Goal: Information Seeking & Learning: Learn about a topic

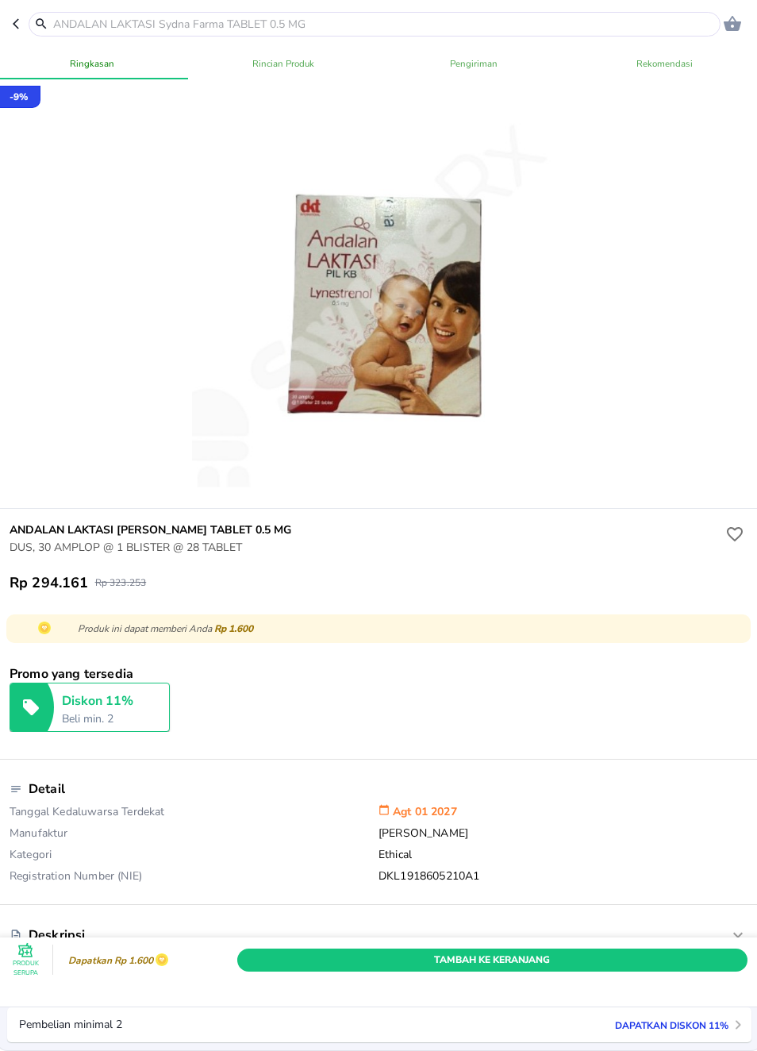
click at [27, 23] on button "button" at bounding box center [21, 24] width 16 height 25
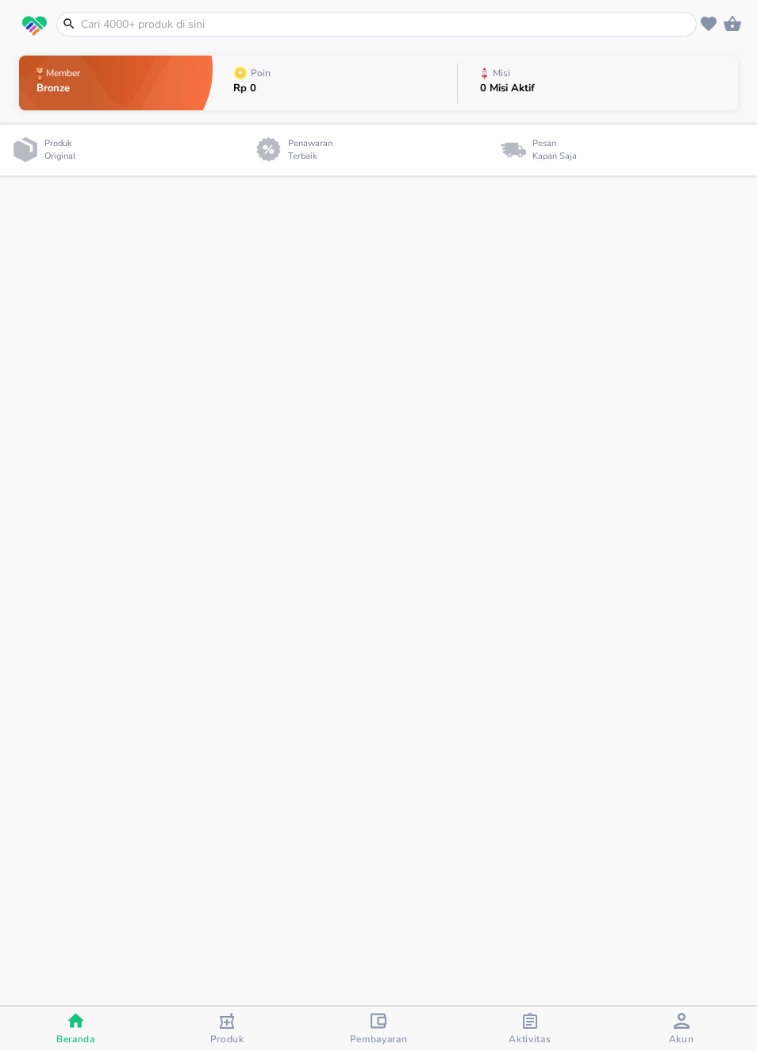
click at [23, 17] on img "button" at bounding box center [34, 26] width 25 height 21
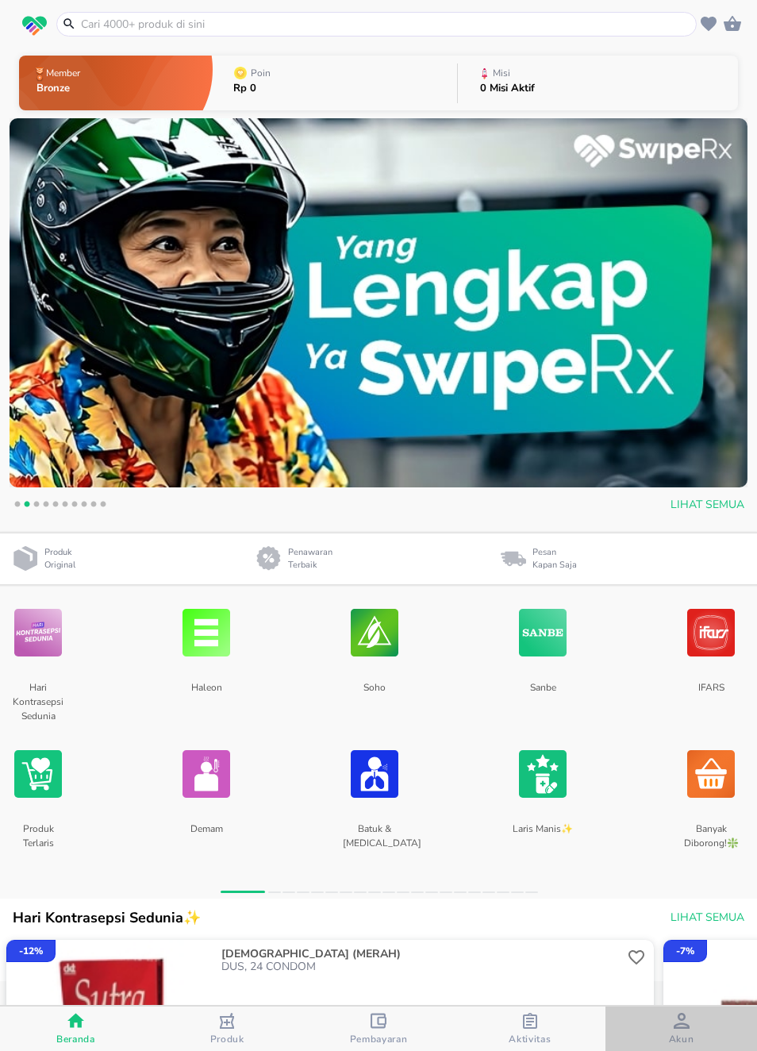
click at [678, 1025] on icon "button" at bounding box center [682, 1021] width 16 height 16
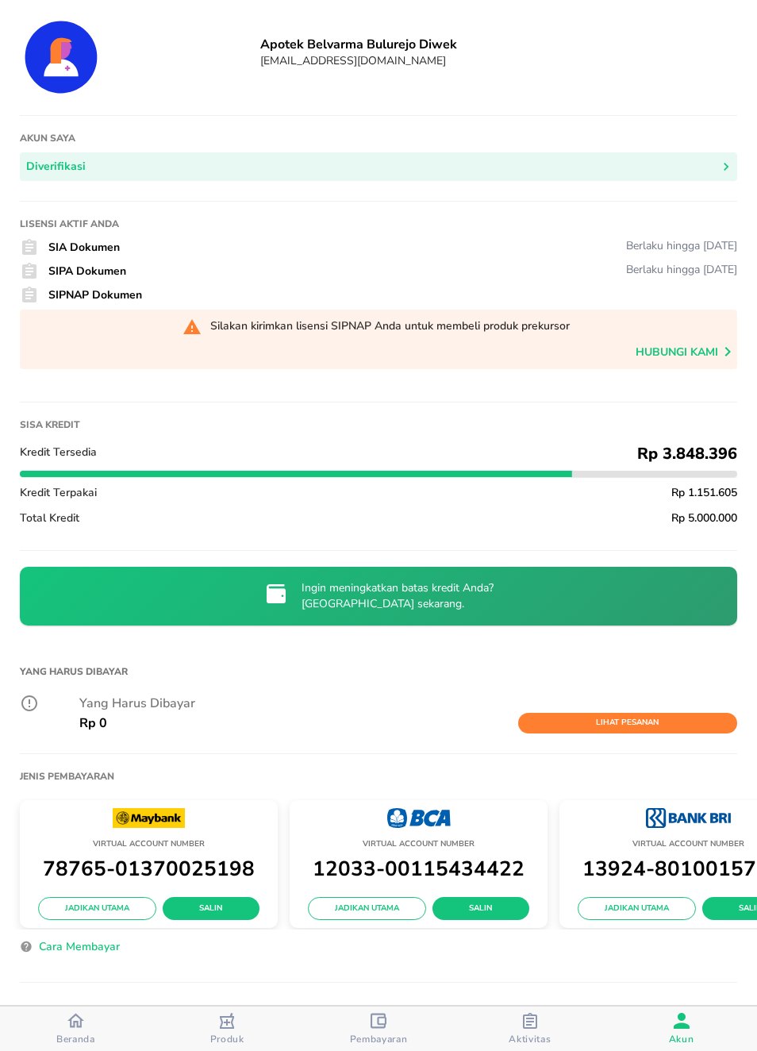
click at [537, 1026] on icon "button" at bounding box center [530, 1021] width 14 height 16
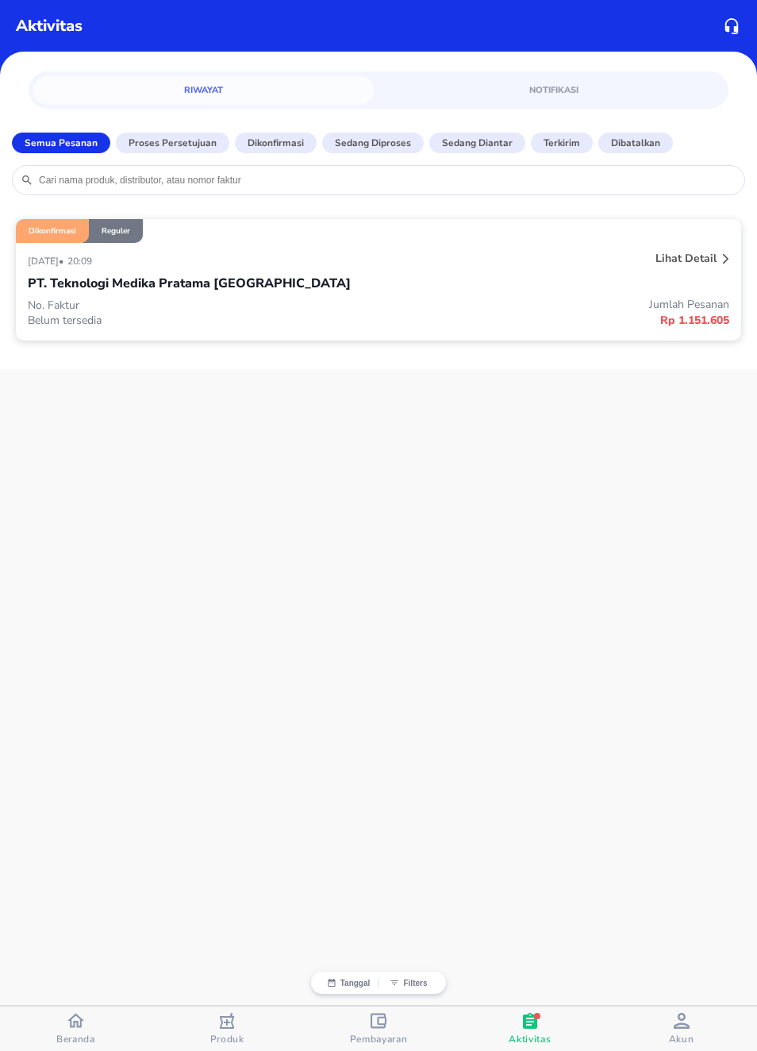
click at [720, 271] on div at bounding box center [726, 260] width 13 height 25
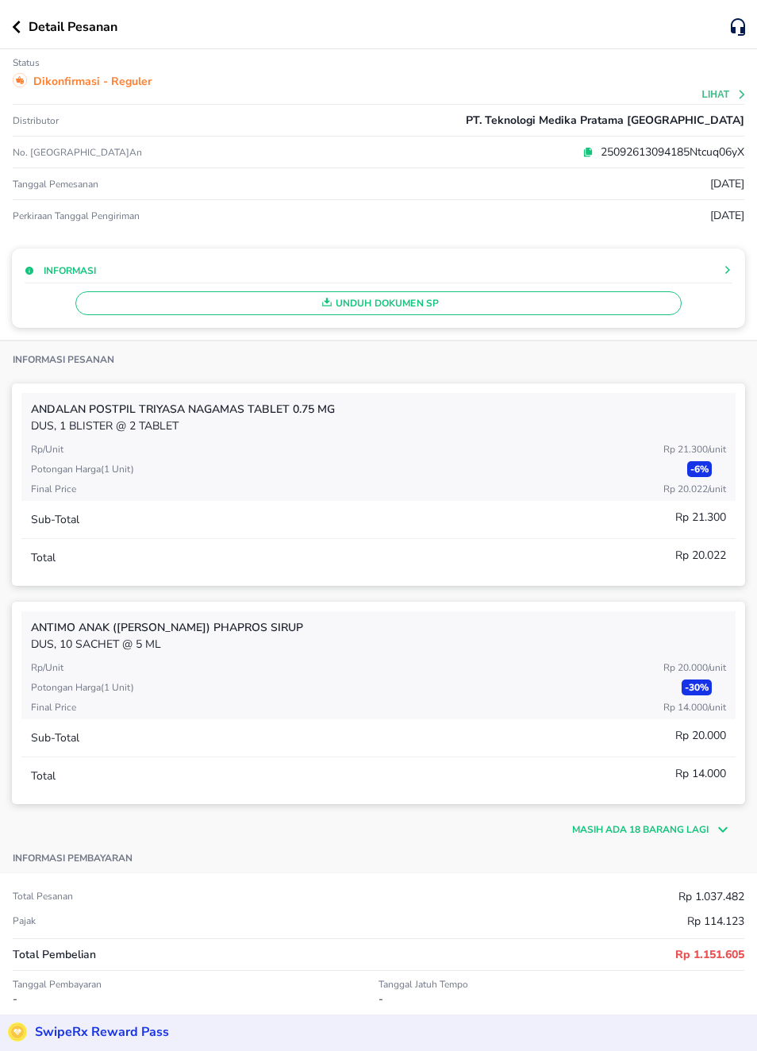
click at [649, 313] on span "Unduh Dokumen SP" at bounding box center [378, 303] width 591 height 21
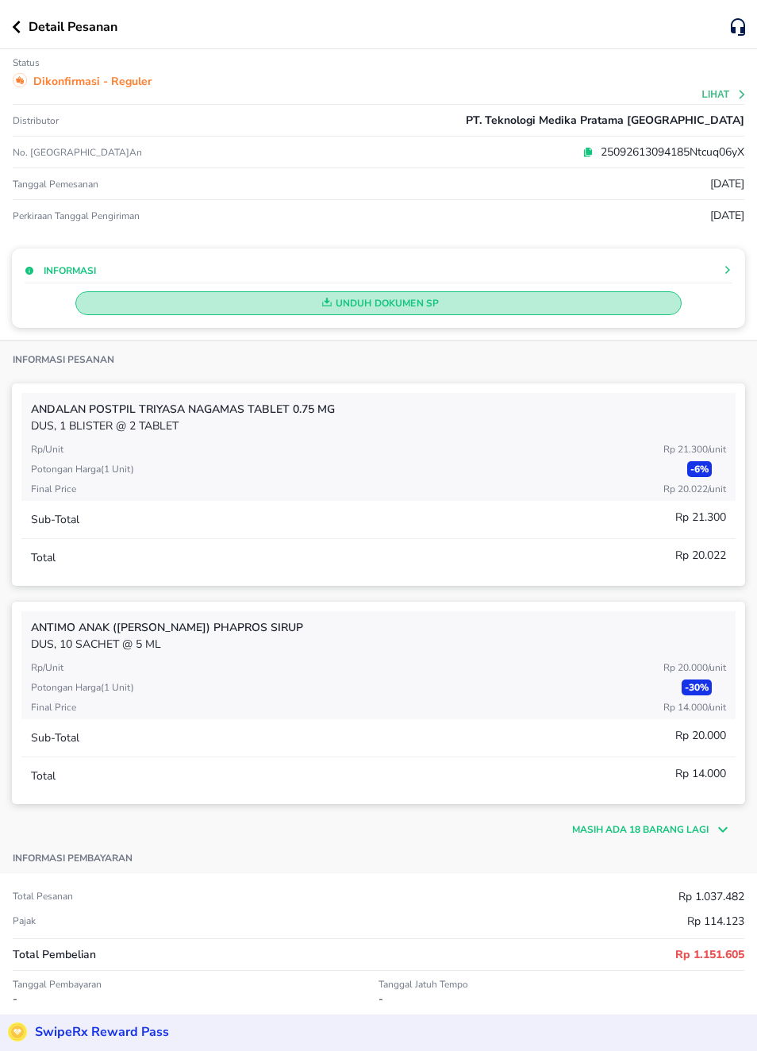
click at [352, 301] on span "Unduh Dokumen SP" at bounding box center [378, 303] width 591 height 21
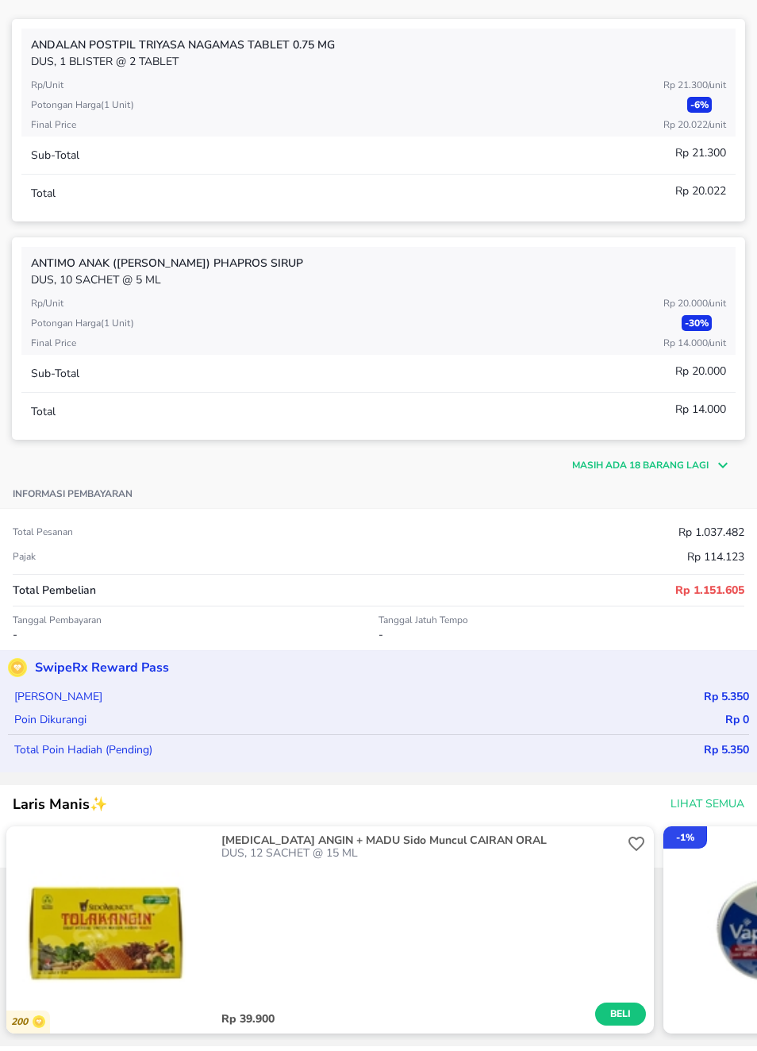
scroll to position [365, 0]
click at [709, 456] on div "Masih ada 18 barang lagi" at bounding box center [379, 456] width 734 height 35
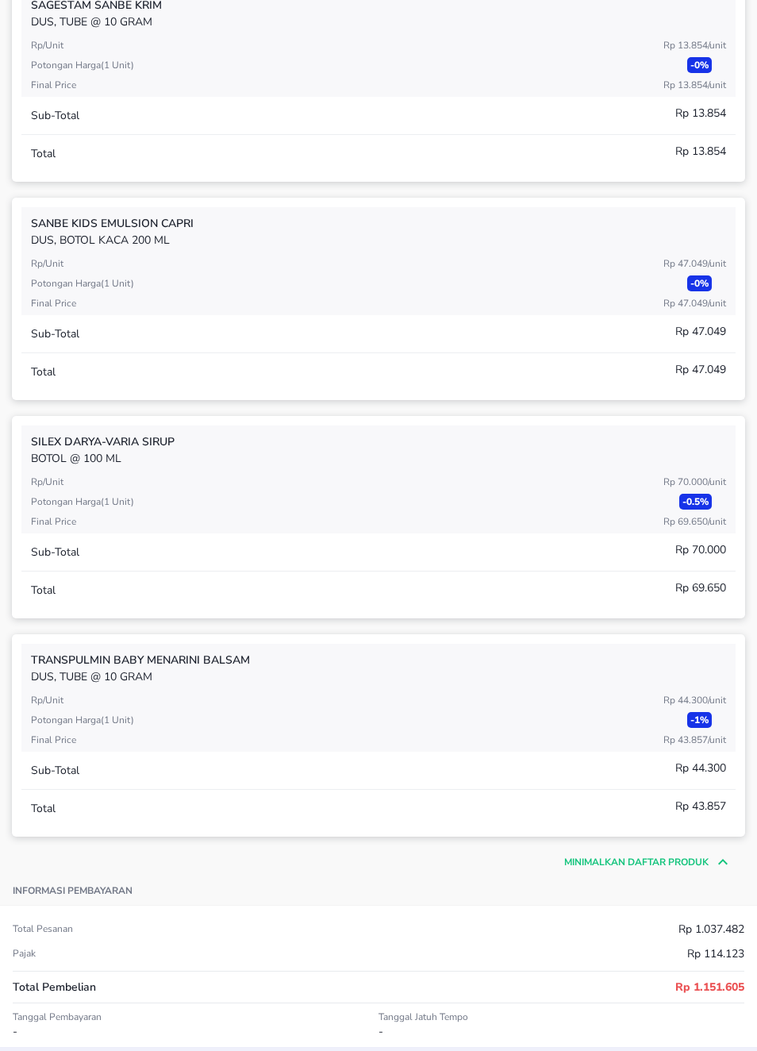
scroll to position [3956, 0]
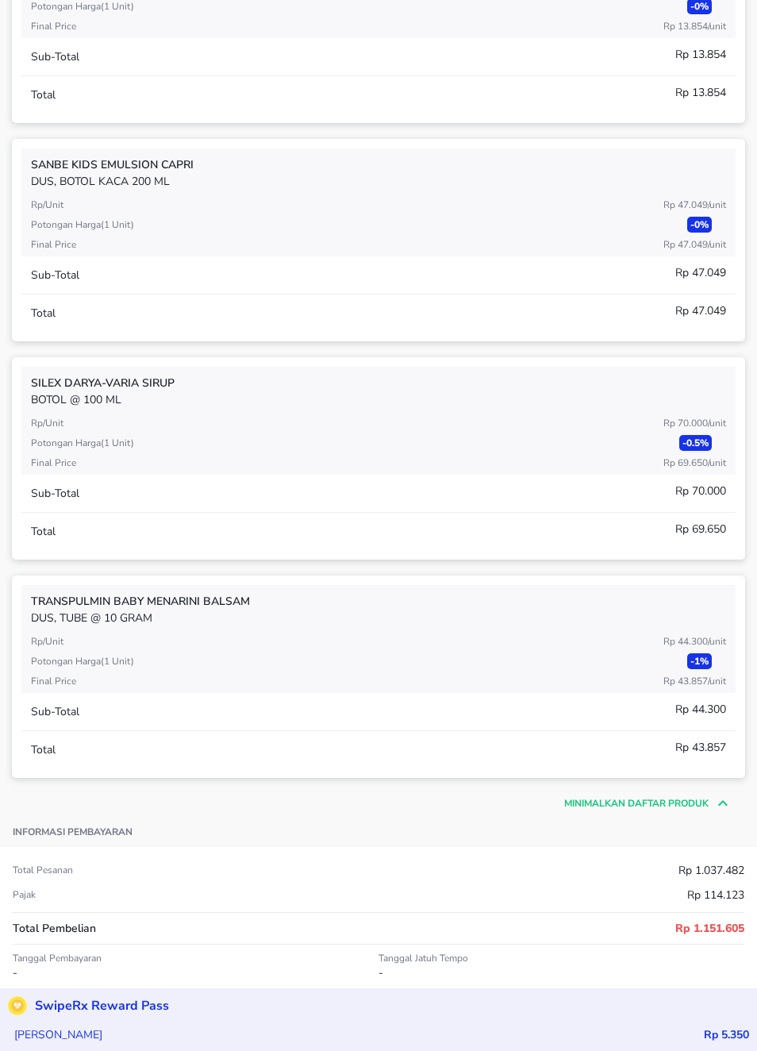
click at [554, 872] on div "Total pesanan Rp 1.037.482" at bounding box center [379, 870] width 732 height 17
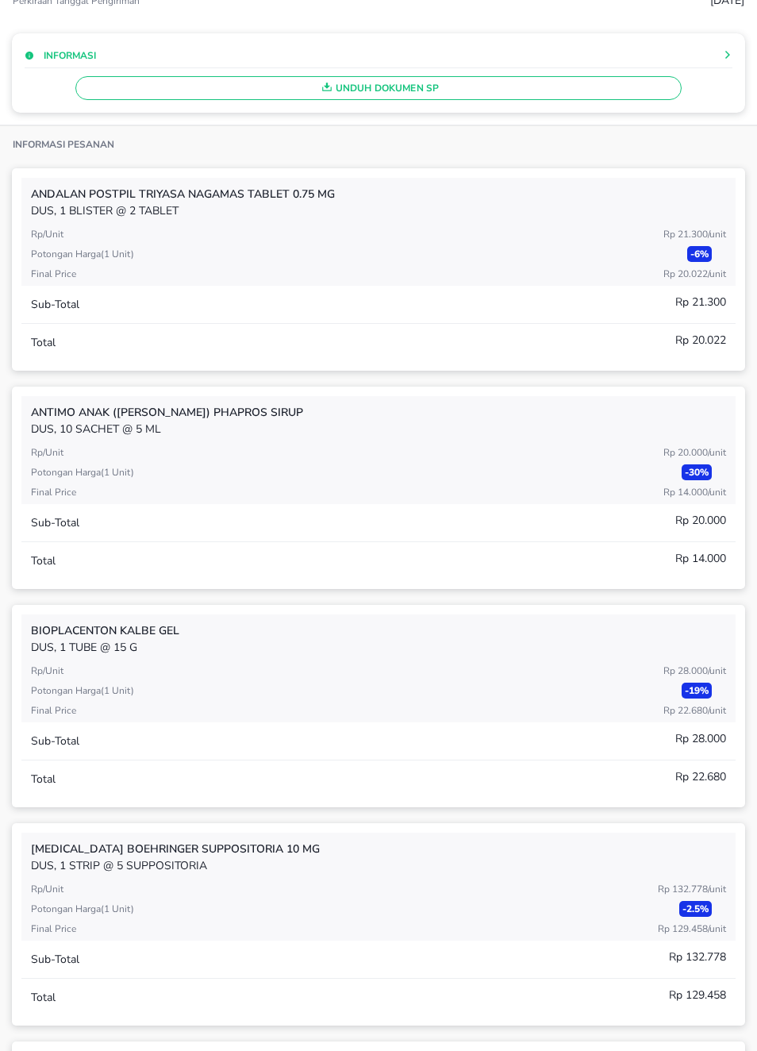
scroll to position [215, 0]
click at [155, 98] on span "Unduh Dokumen SP" at bounding box center [378, 88] width 591 height 21
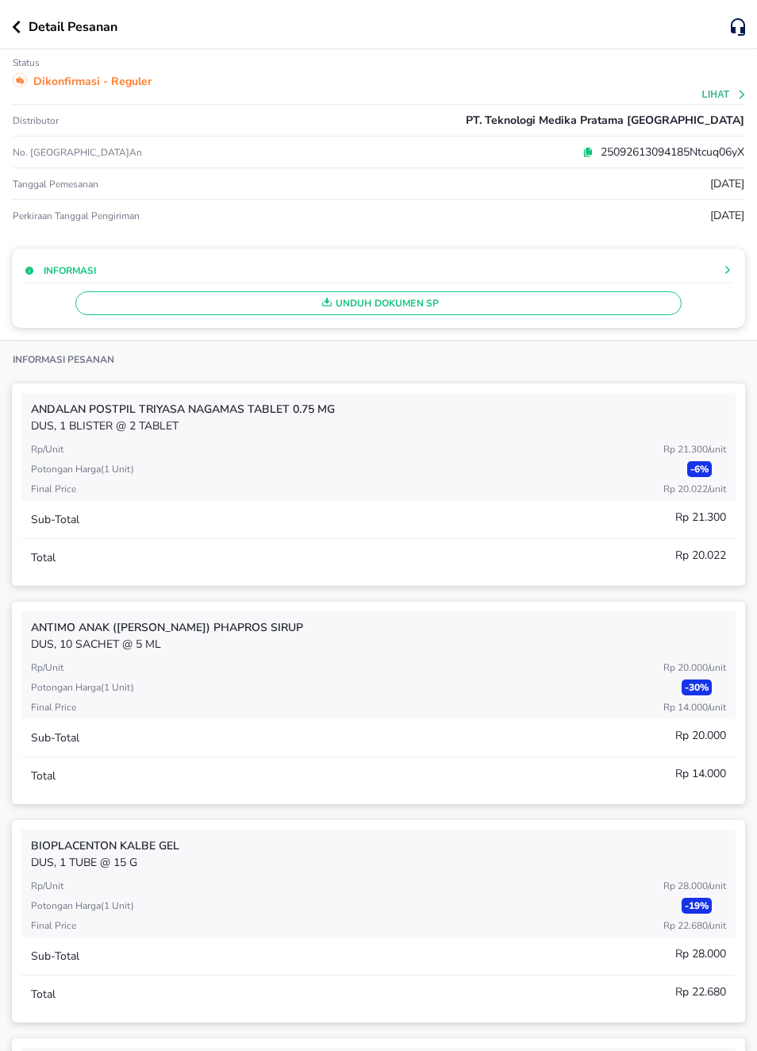
scroll to position [0, 0]
click at [18, 32] on icon "button" at bounding box center [17, 27] width 8 height 13
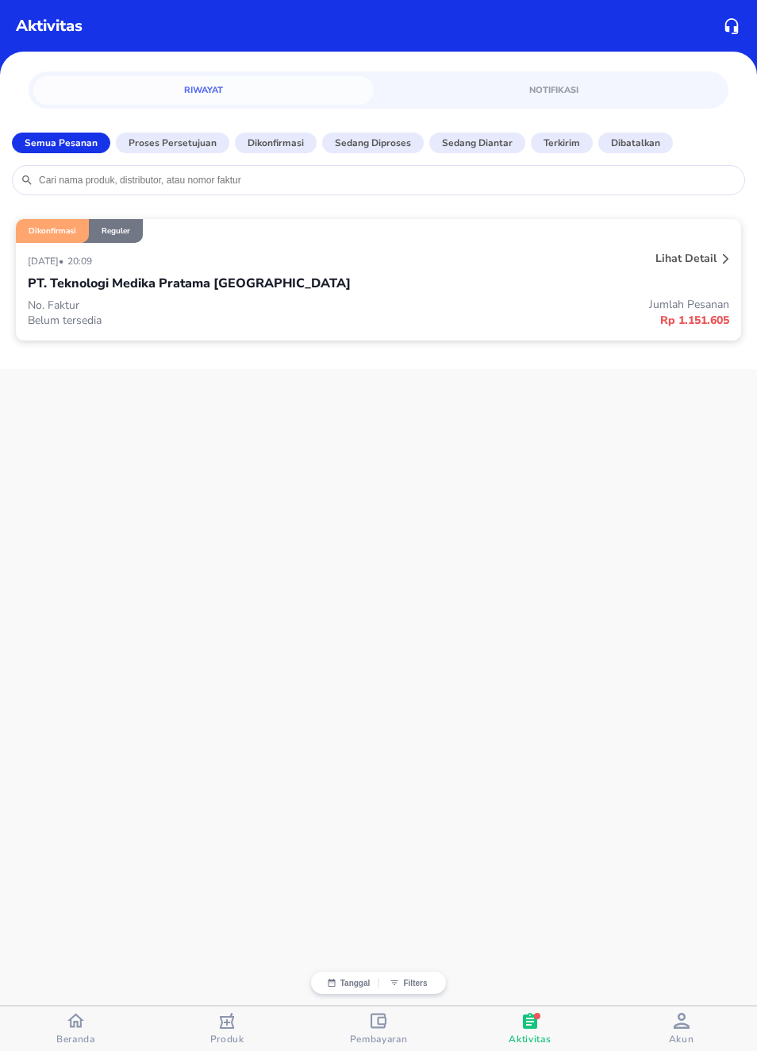
click at [634, 146] on p "Dibatalkan" at bounding box center [635, 143] width 49 height 14
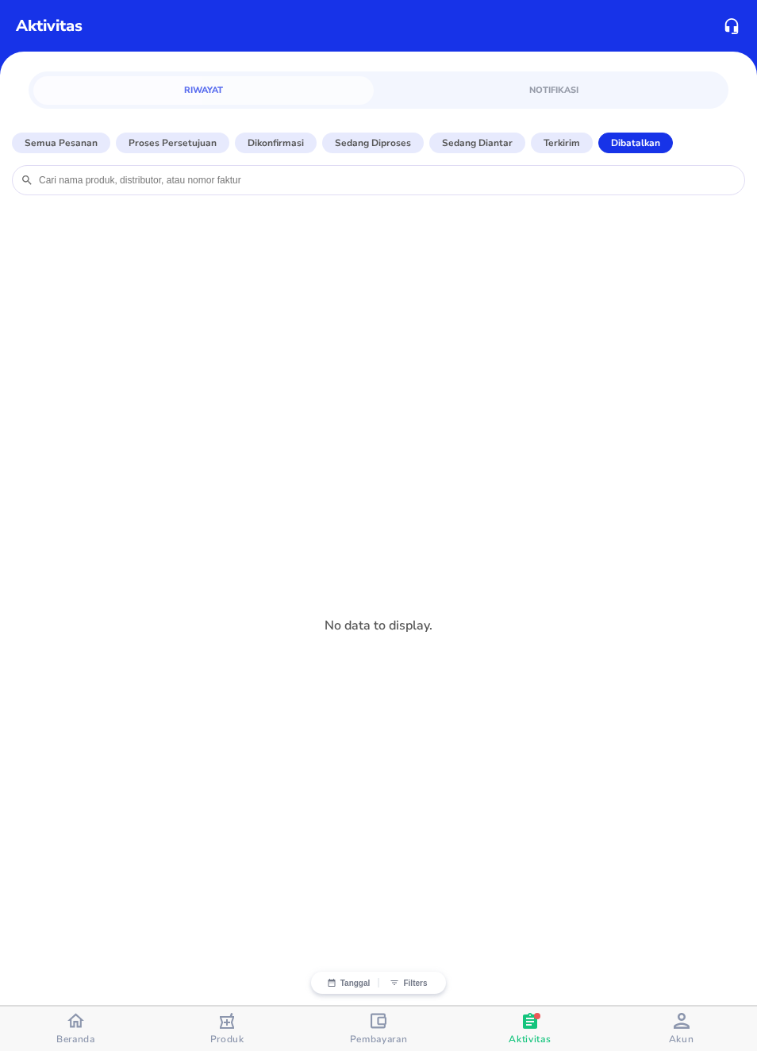
click at [61, 1022] on div "Beranda" at bounding box center [75, 1028] width 39 height 33
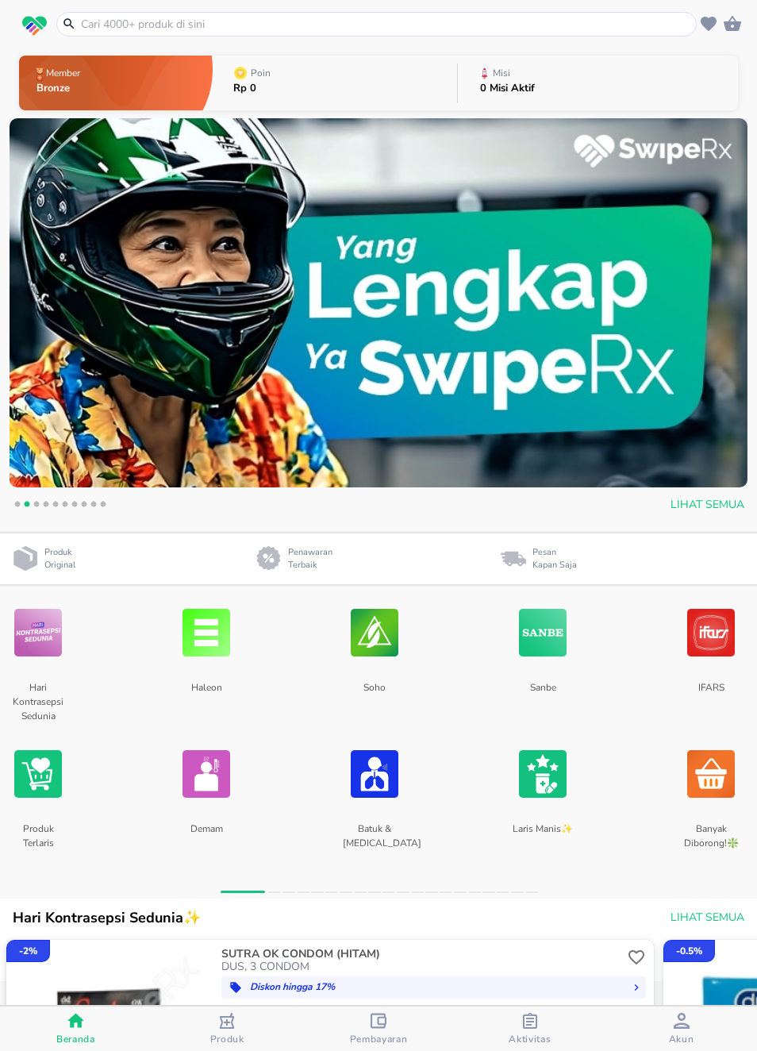
click at [198, 784] on img at bounding box center [207, 774] width 48 height 84
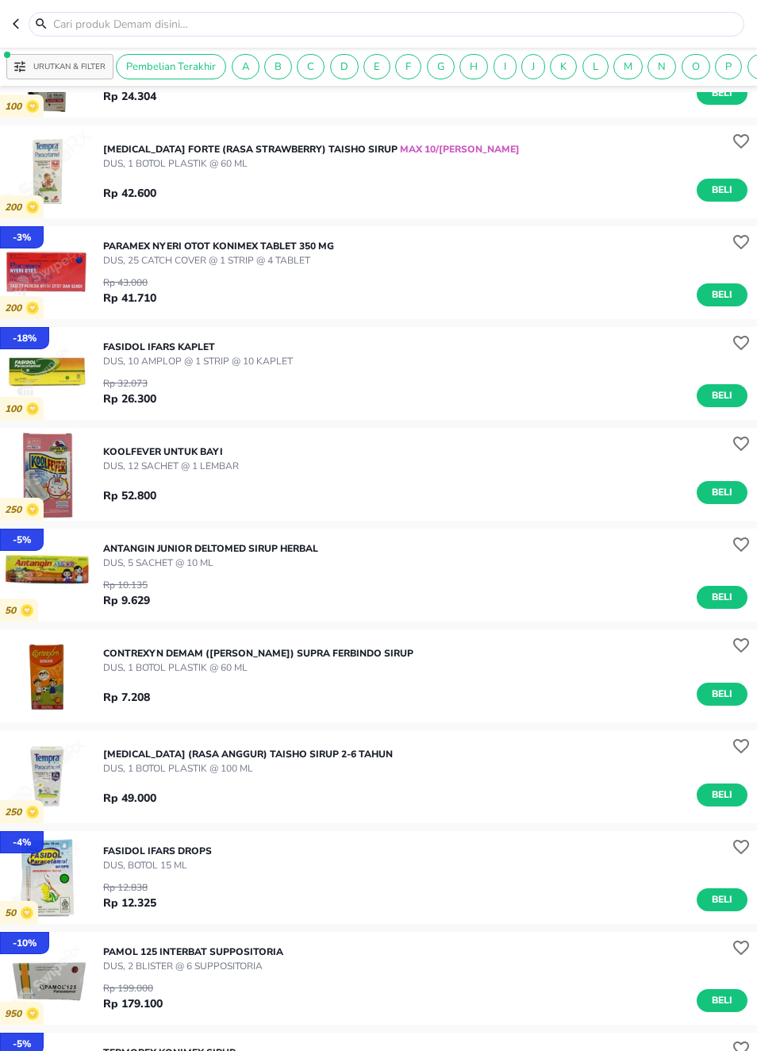
scroll to position [3724, 0]
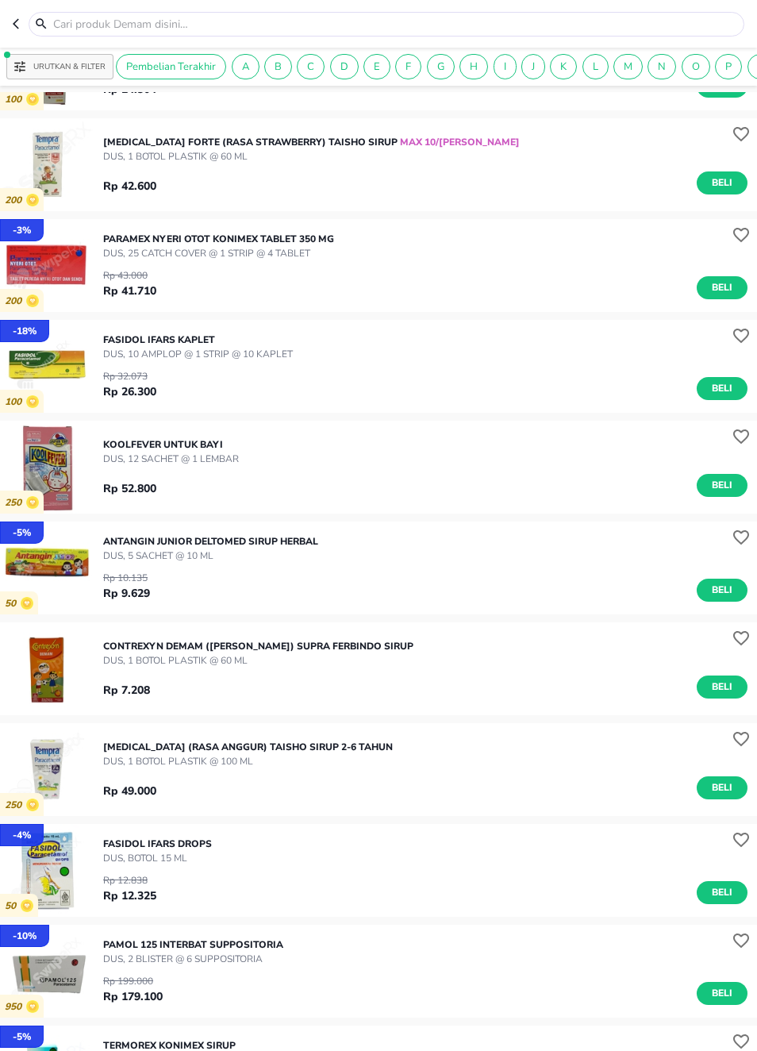
click at [52, 665] on img "button" at bounding box center [46, 668] width 93 height 93
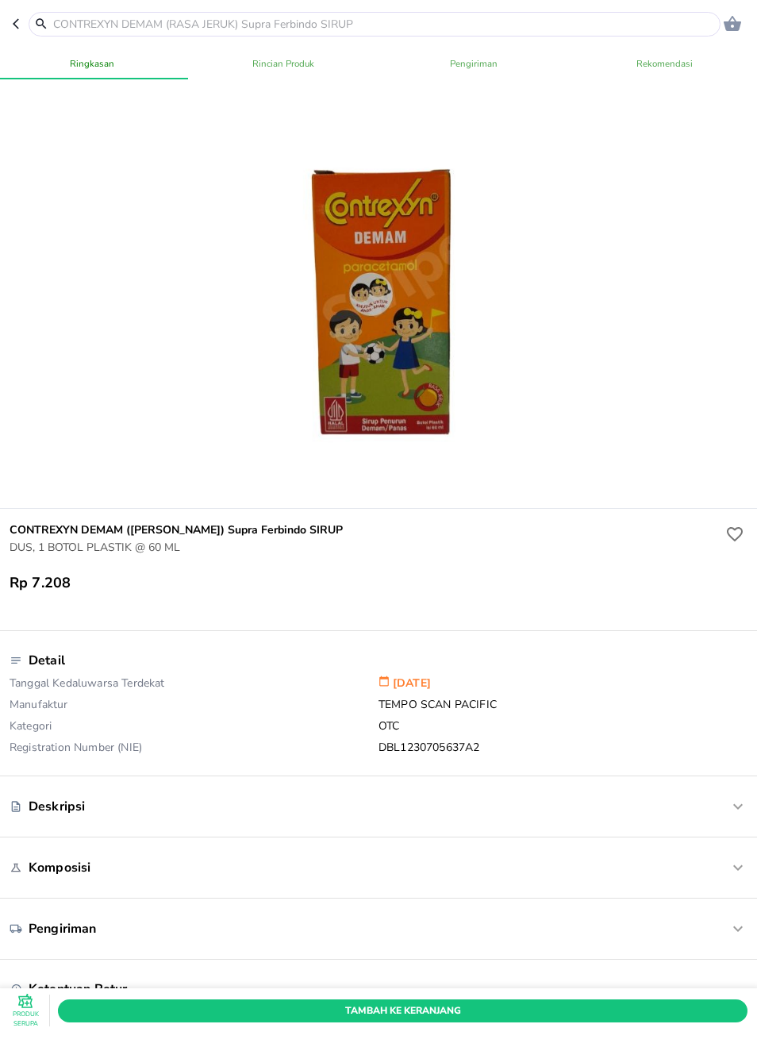
click at [9, 16] on header "0" at bounding box center [378, 24] width 757 height 48
click at [25, 29] on icon "button" at bounding box center [19, 23] width 13 height 13
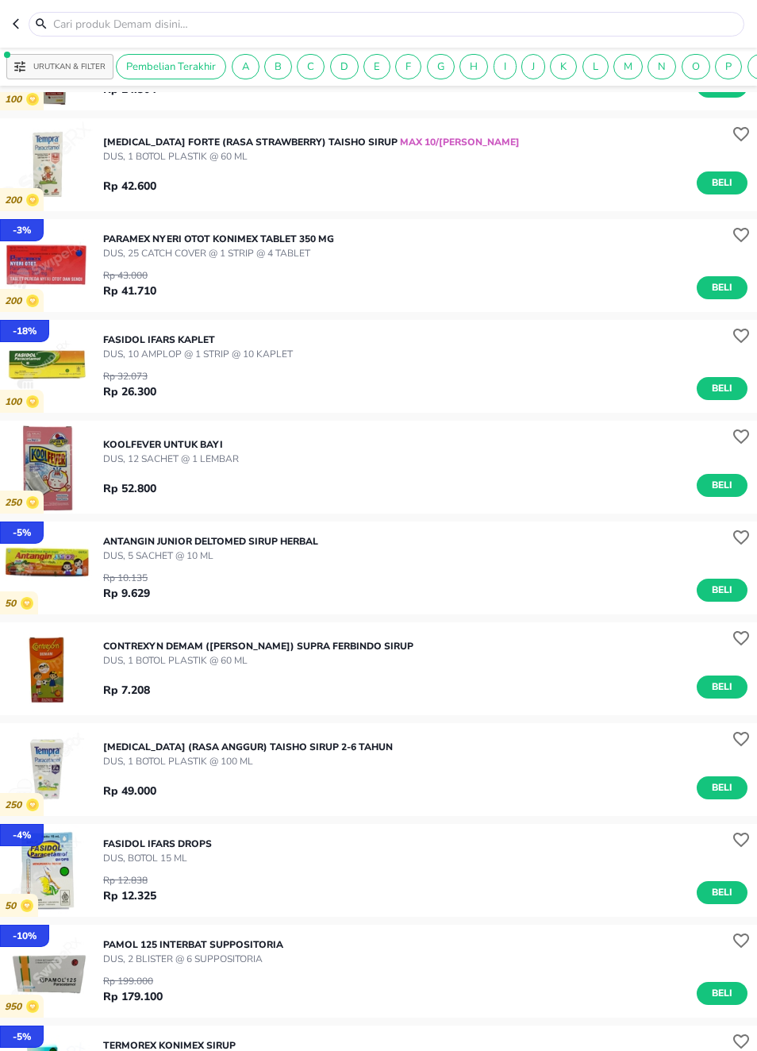
click at [13, 26] on icon "button" at bounding box center [19, 23] width 13 height 13
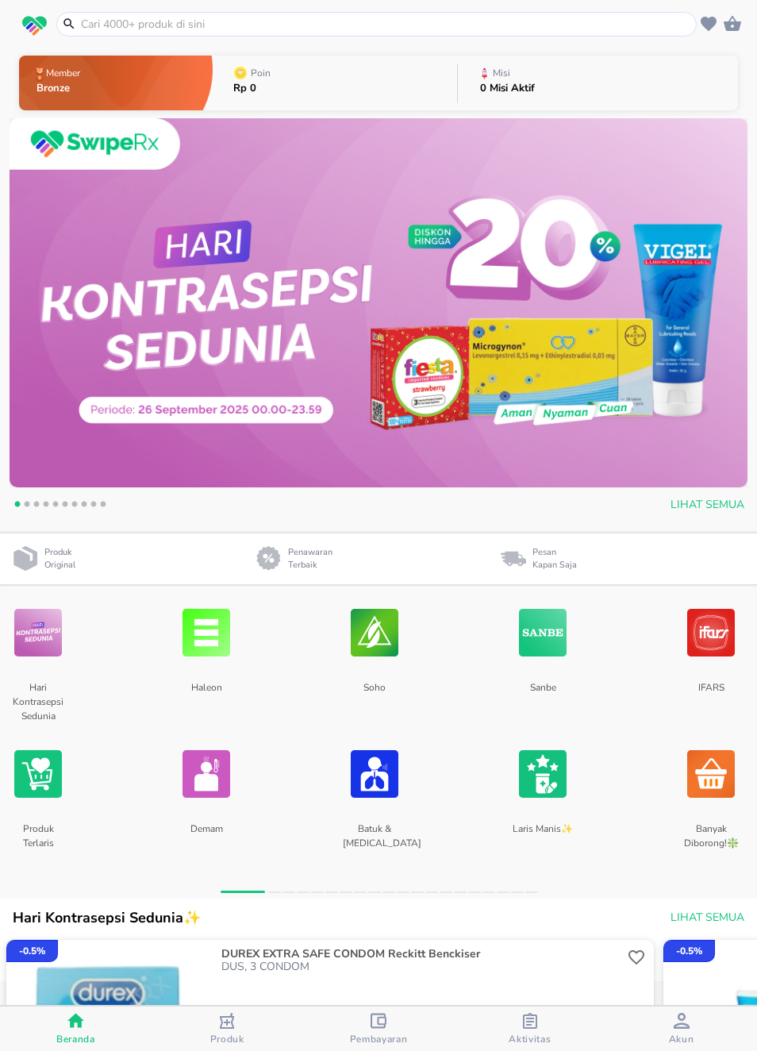
click at [199, 803] on img at bounding box center [207, 774] width 48 height 84
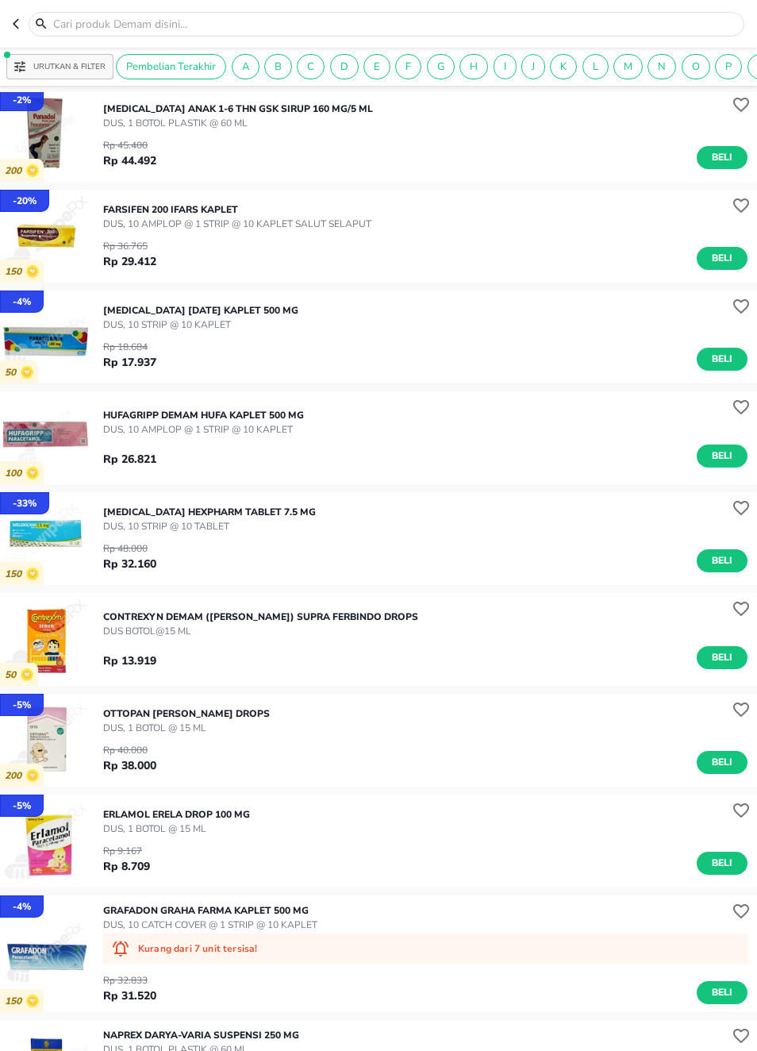
scroll to position [5826, 0]
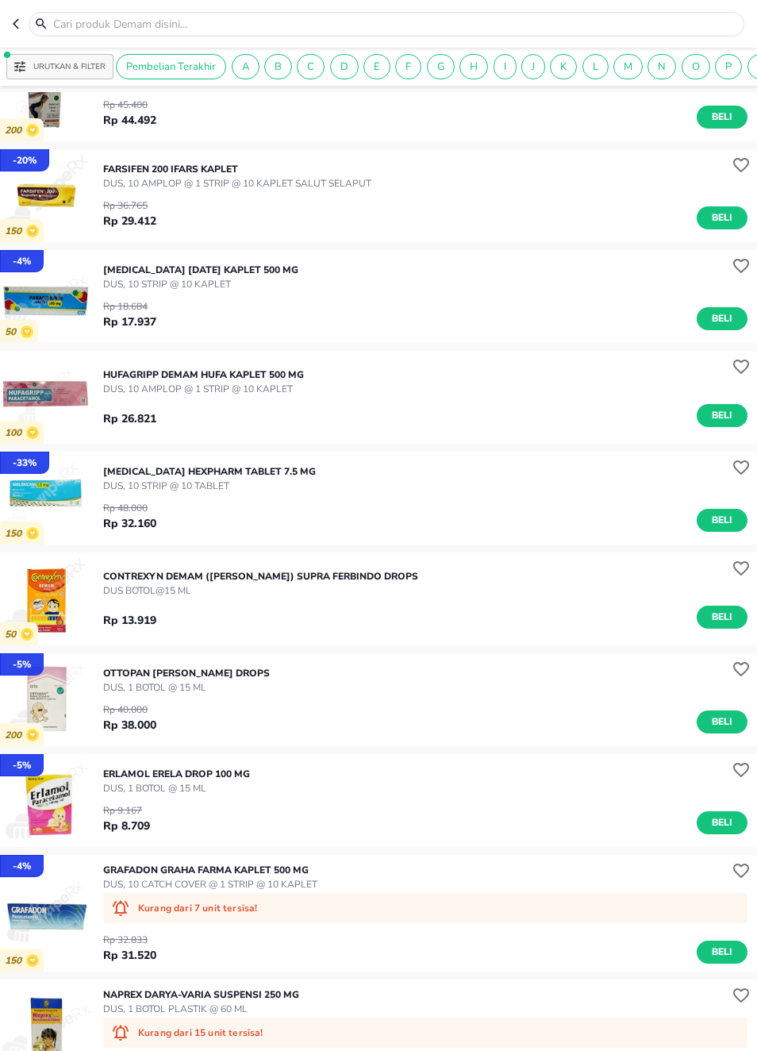
click at [740, 670] on icon "button" at bounding box center [741, 669] width 19 height 19
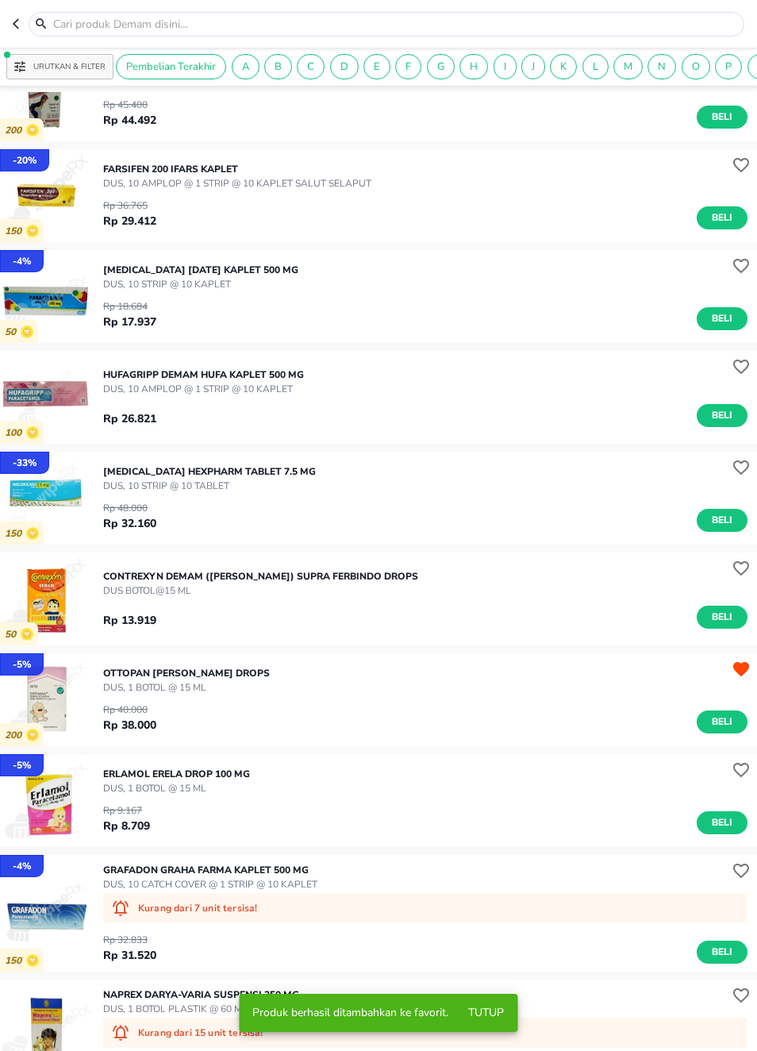
click at [393, 1012] on span "Produk berhasil ditambahkan ke favorit." at bounding box center [350, 1012] width 196 height 15
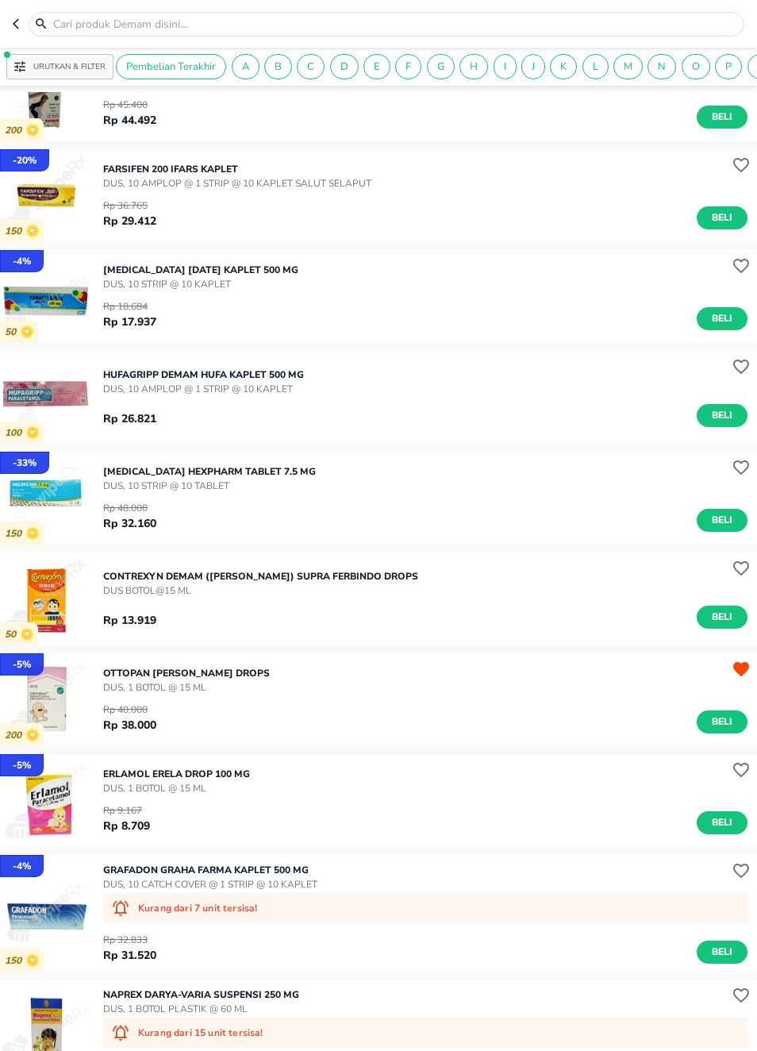
click at [10, 19] on header at bounding box center [378, 24] width 757 height 48
click at [25, 24] on button "button" at bounding box center [21, 24] width 16 height 25
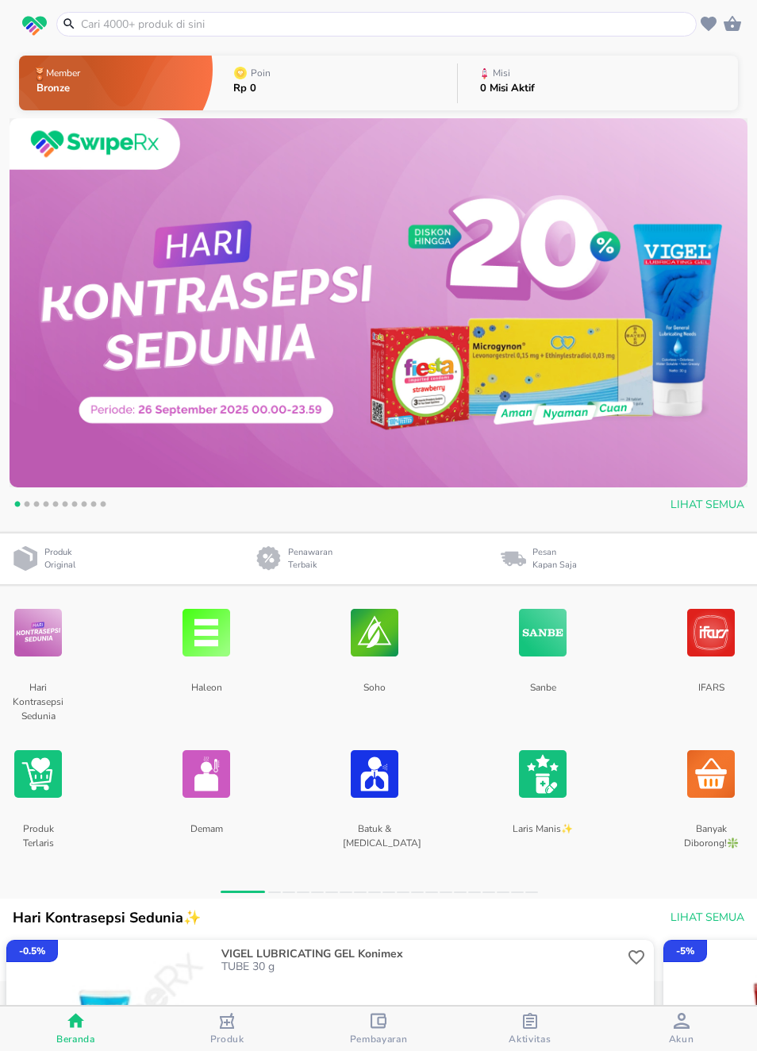
click at [681, 1022] on icon "button" at bounding box center [682, 1021] width 16 height 16
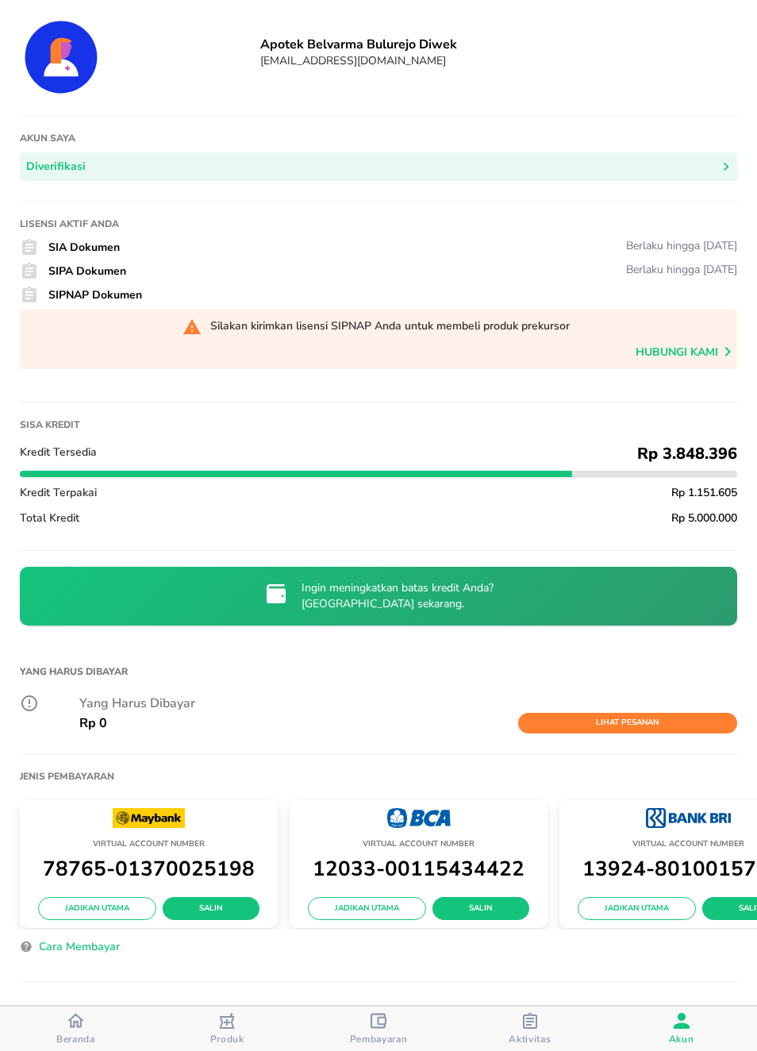
click at [693, 1038] on span "Akun" at bounding box center [681, 1039] width 25 height 13
click at [528, 1026] on icon "button" at bounding box center [530, 1021] width 14 height 16
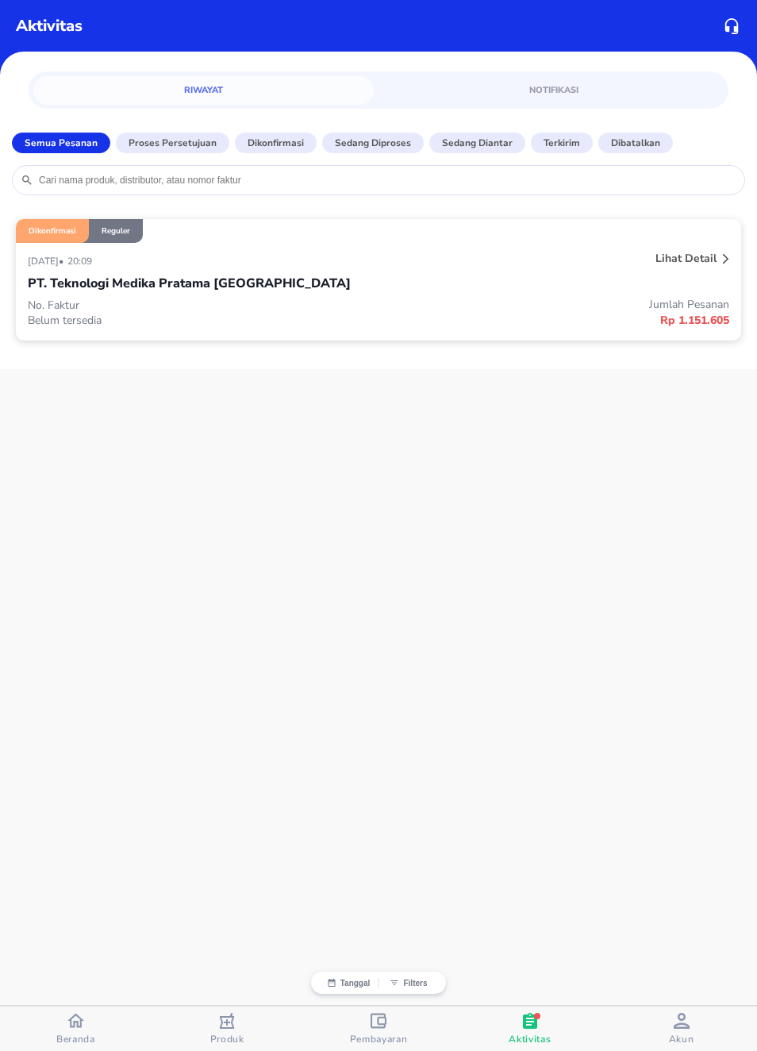
click at [396, 1029] on div "Pembayaran" at bounding box center [379, 1029] width 58 height 33
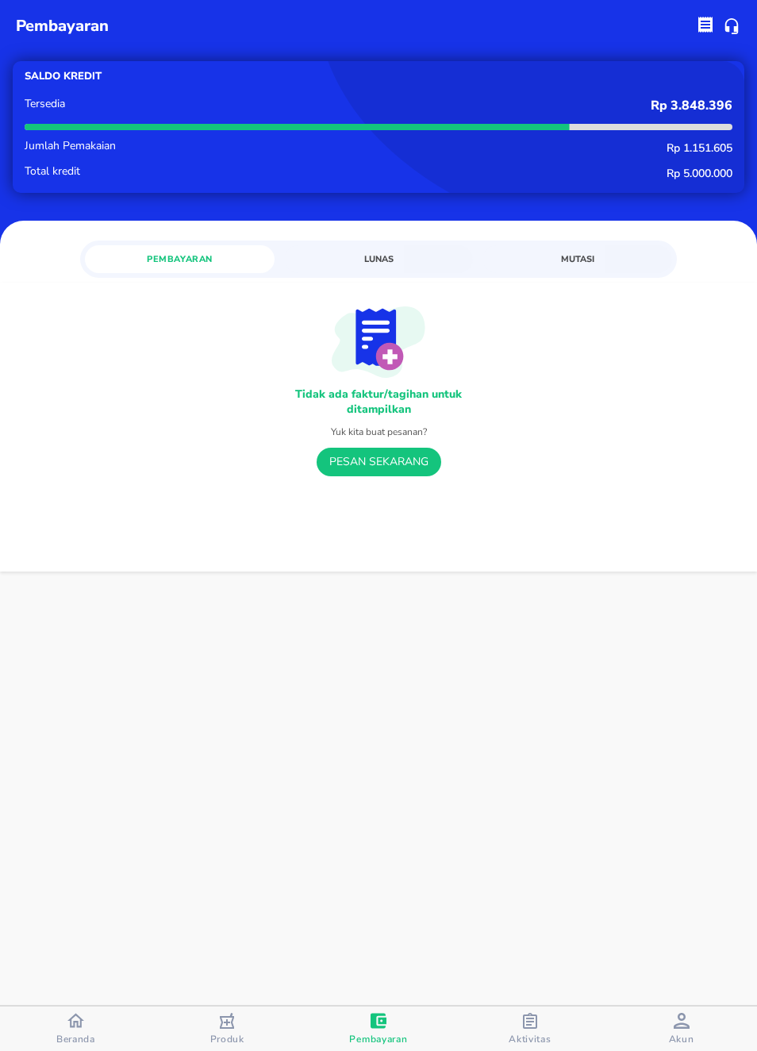
click at [231, 1021] on icon "button" at bounding box center [227, 1021] width 16 height 16
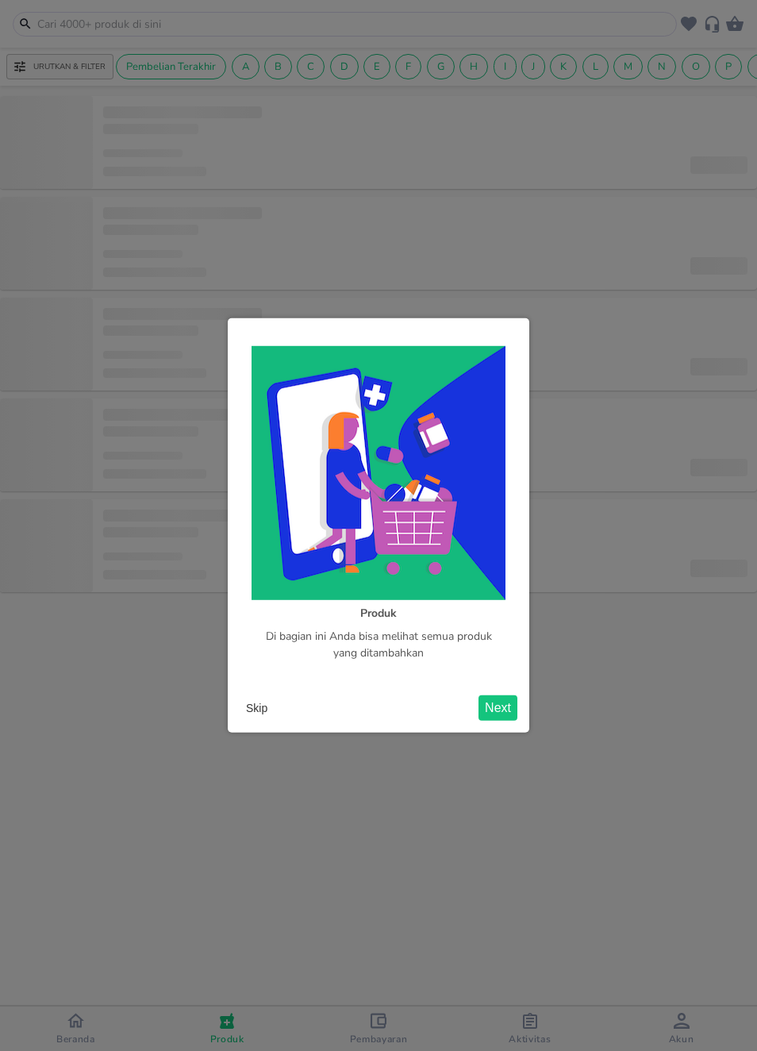
click at [508, 708] on button "Next" at bounding box center [498, 707] width 39 height 25
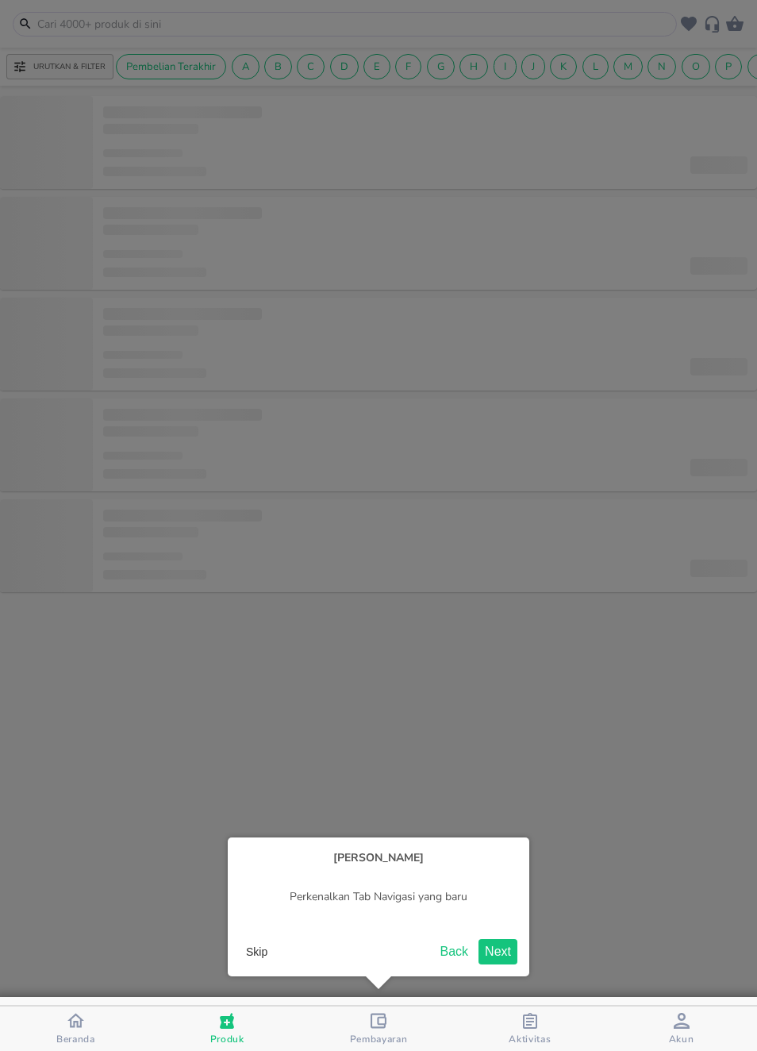
click at [510, 949] on button "Next" at bounding box center [498, 951] width 39 height 25
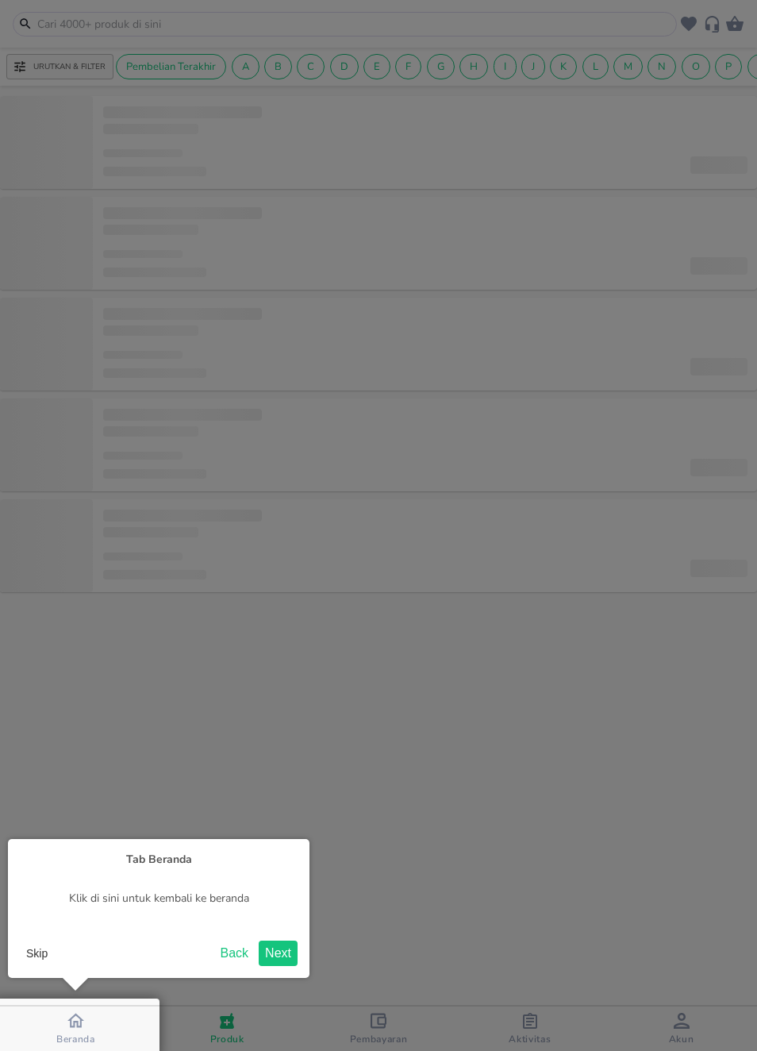
click at [279, 960] on button "Next" at bounding box center [278, 953] width 39 height 25
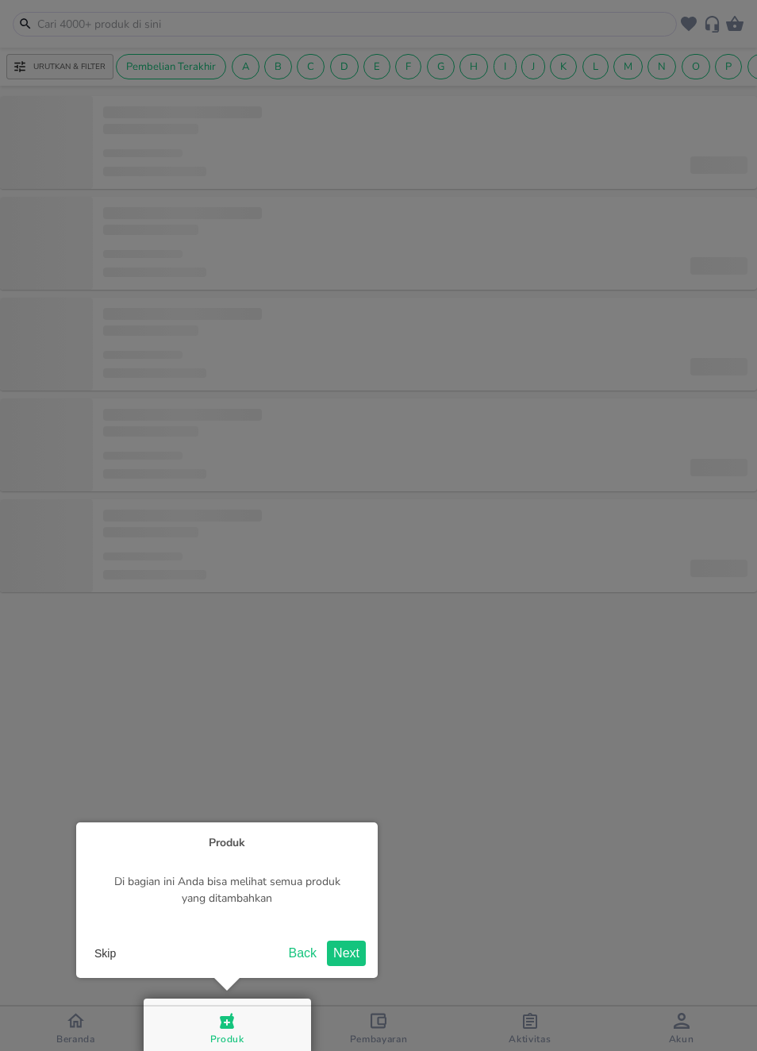
click at [337, 953] on button "Next" at bounding box center [346, 953] width 39 height 25
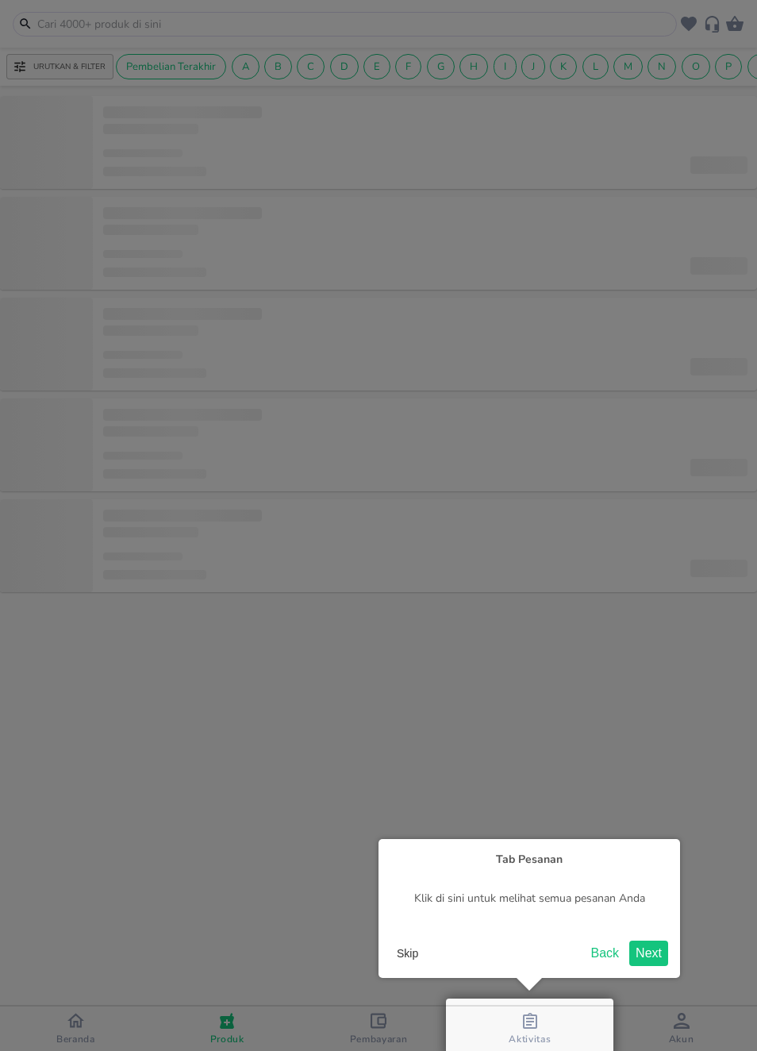
click at [655, 953] on button "Next" at bounding box center [649, 953] width 39 height 25
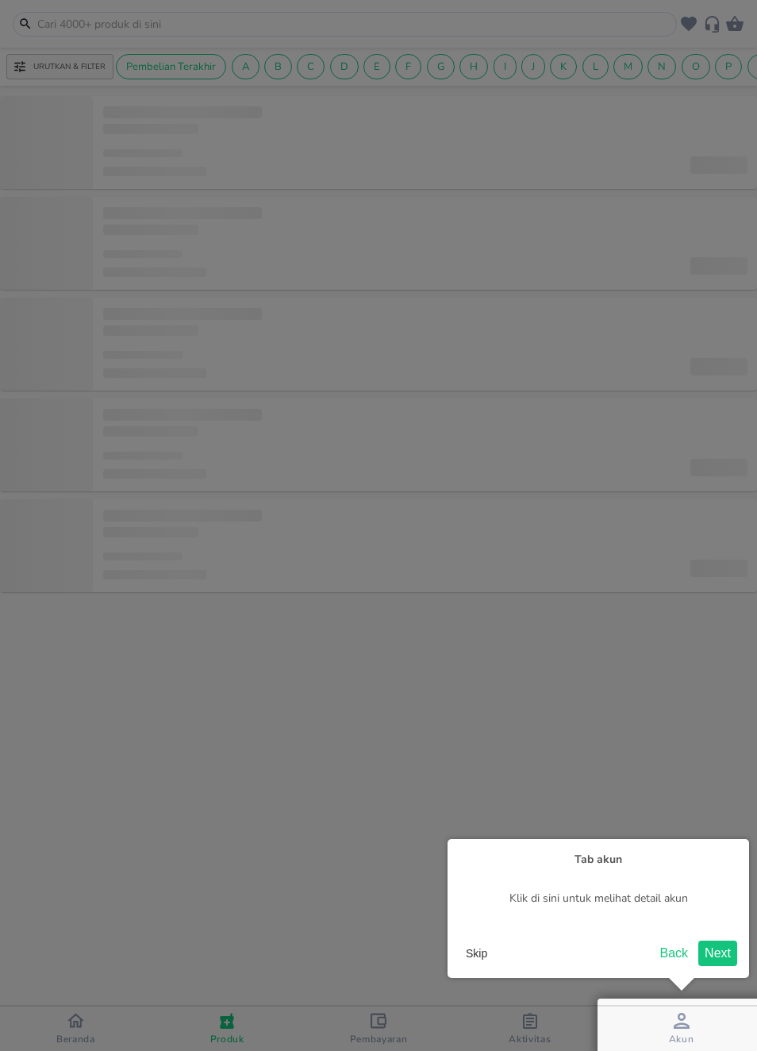
click at [722, 949] on button "Next" at bounding box center [718, 953] width 39 height 25
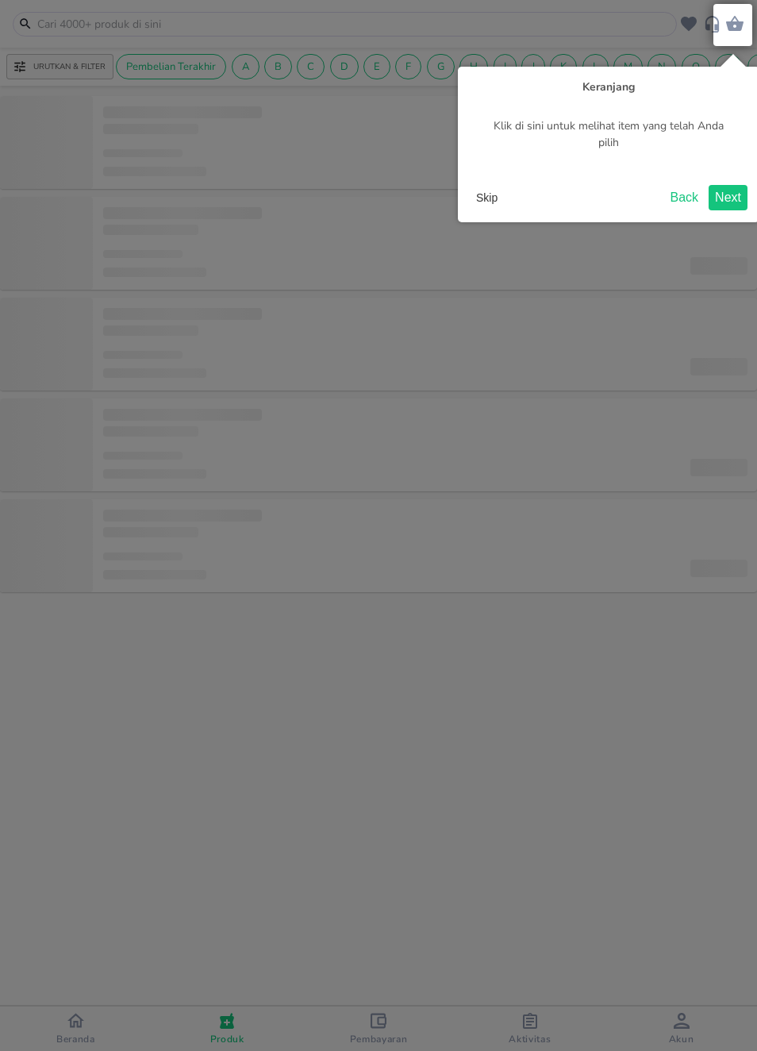
click at [738, 197] on button "Next" at bounding box center [728, 197] width 39 height 25
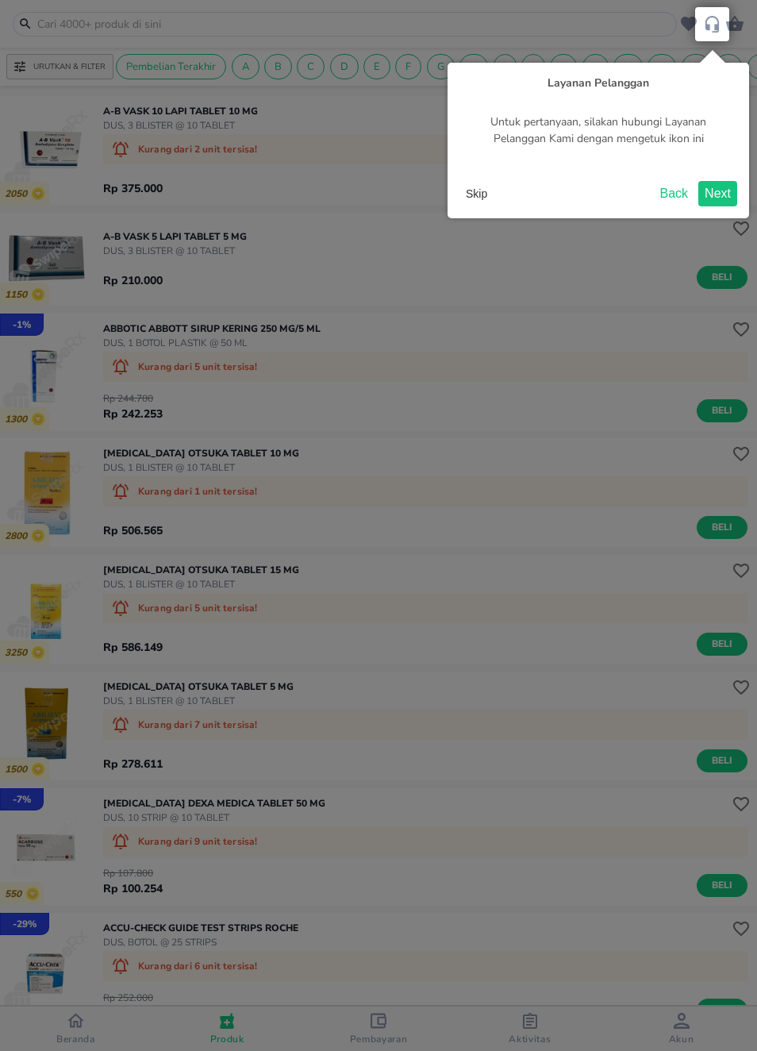
click at [722, 186] on button "Next" at bounding box center [718, 193] width 39 height 25
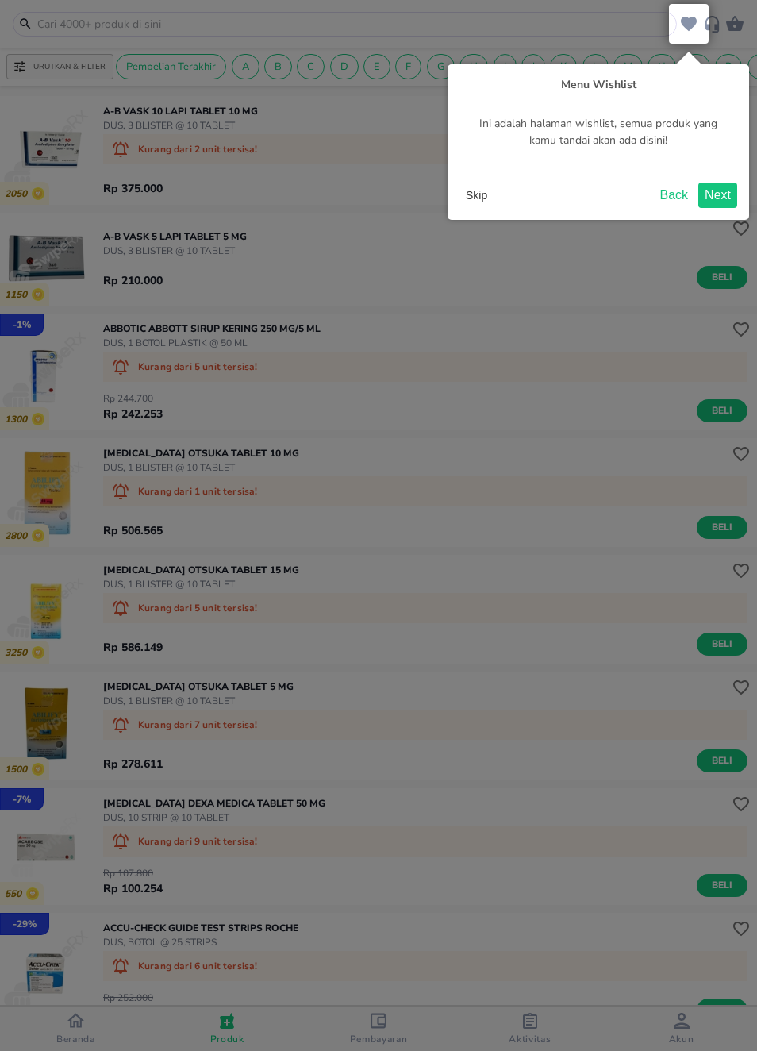
click at [721, 183] on button "Next" at bounding box center [718, 195] width 39 height 25
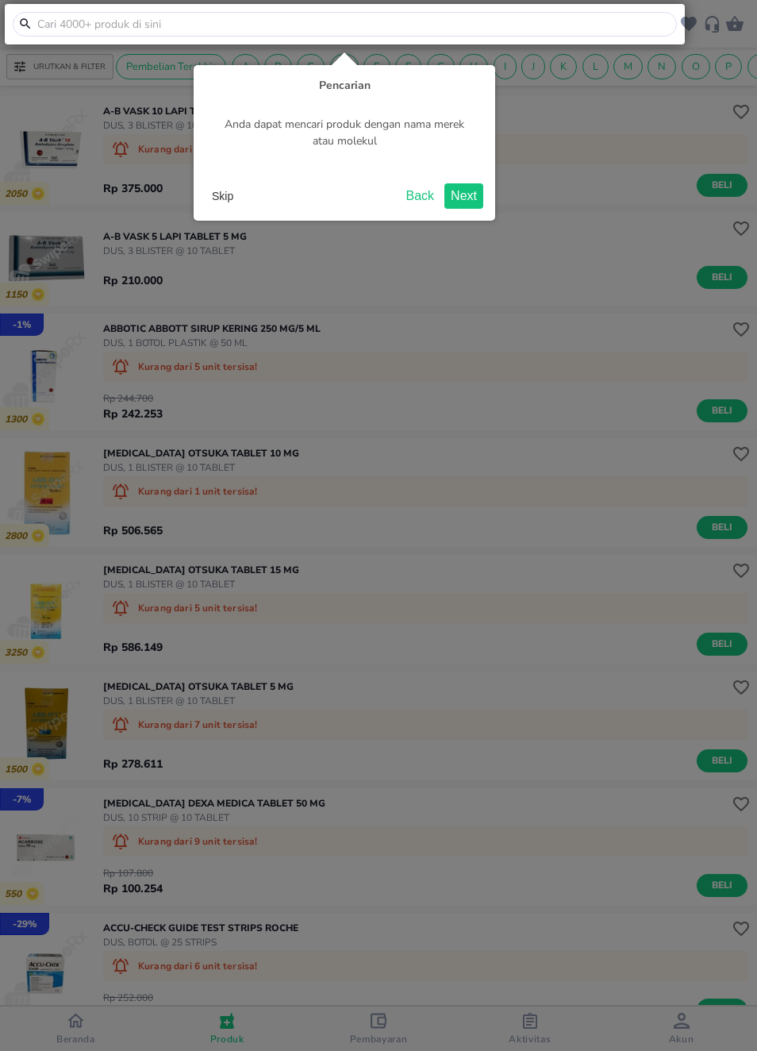
click at [466, 190] on button "Next" at bounding box center [464, 195] width 39 height 25
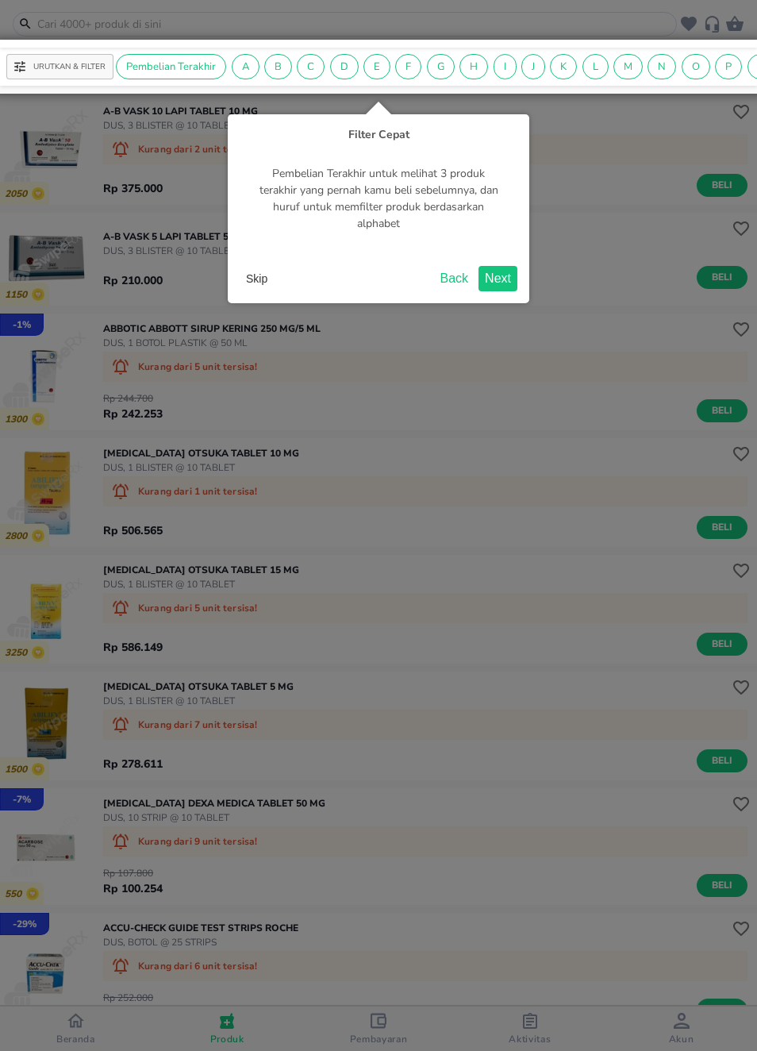
click at [500, 270] on button "Next" at bounding box center [498, 278] width 39 height 25
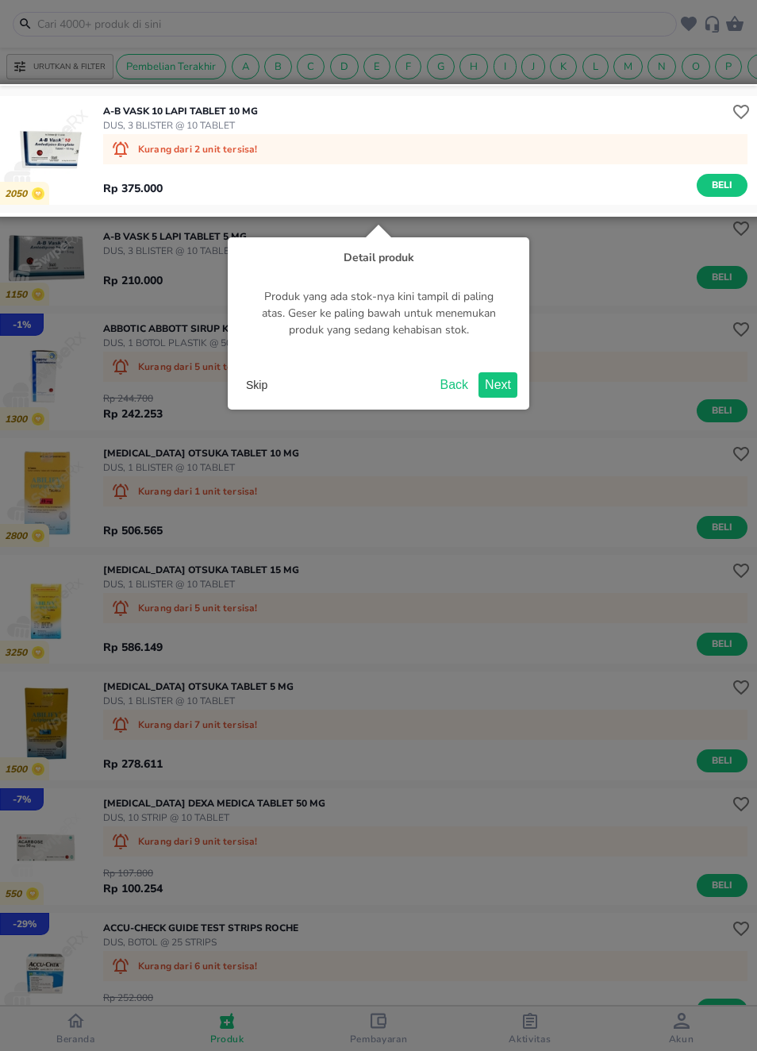
click at [499, 377] on button "Next" at bounding box center [498, 384] width 39 height 25
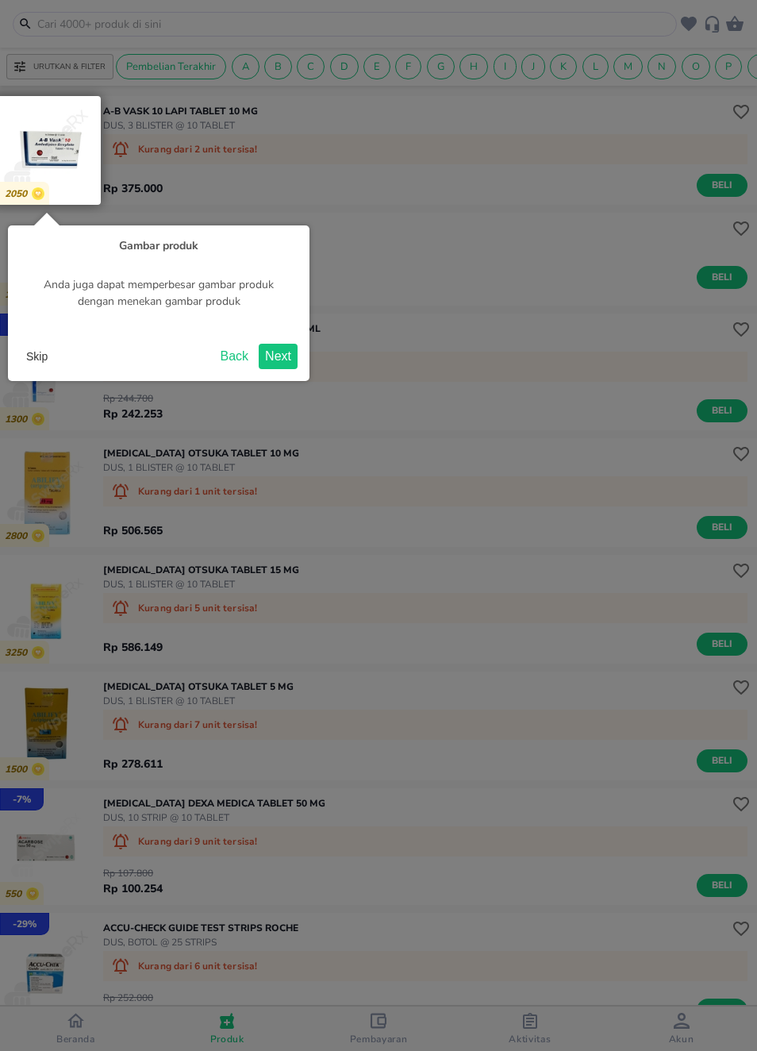
click at [285, 357] on button "Next" at bounding box center [278, 356] width 39 height 25
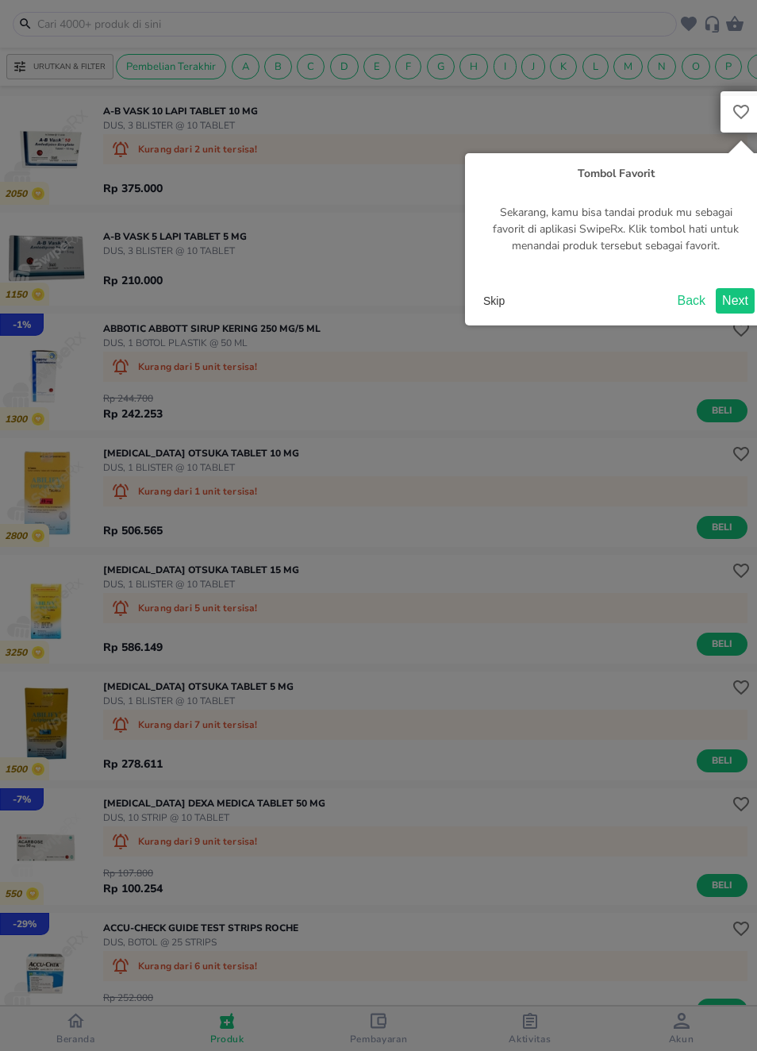
click at [730, 295] on button "Next" at bounding box center [735, 300] width 39 height 25
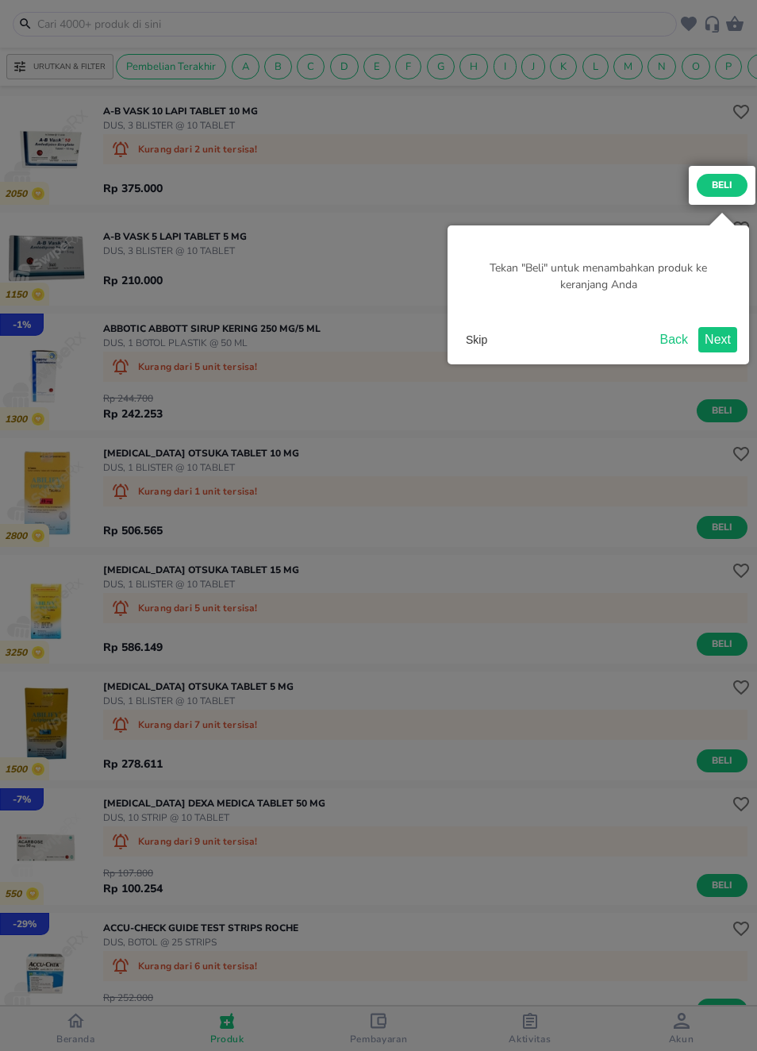
click at [726, 327] on button "Next" at bounding box center [718, 339] width 39 height 25
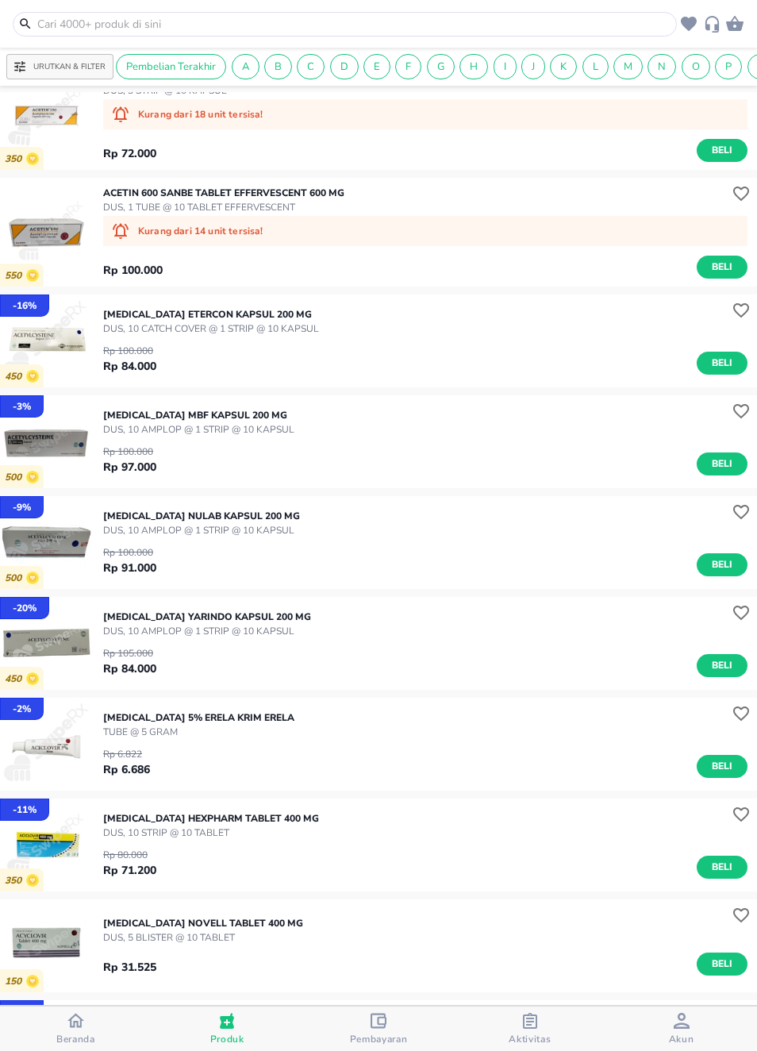
scroll to position [1251, 0]
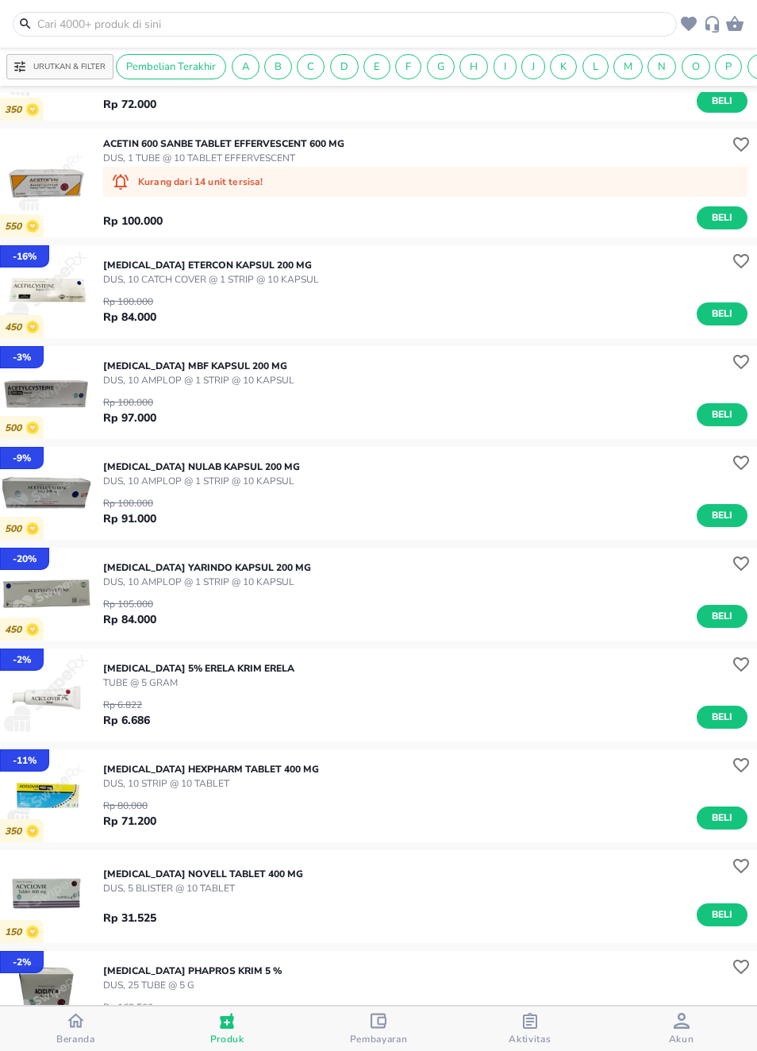
click at [691, 23] on icon "button" at bounding box center [689, 24] width 16 height 14
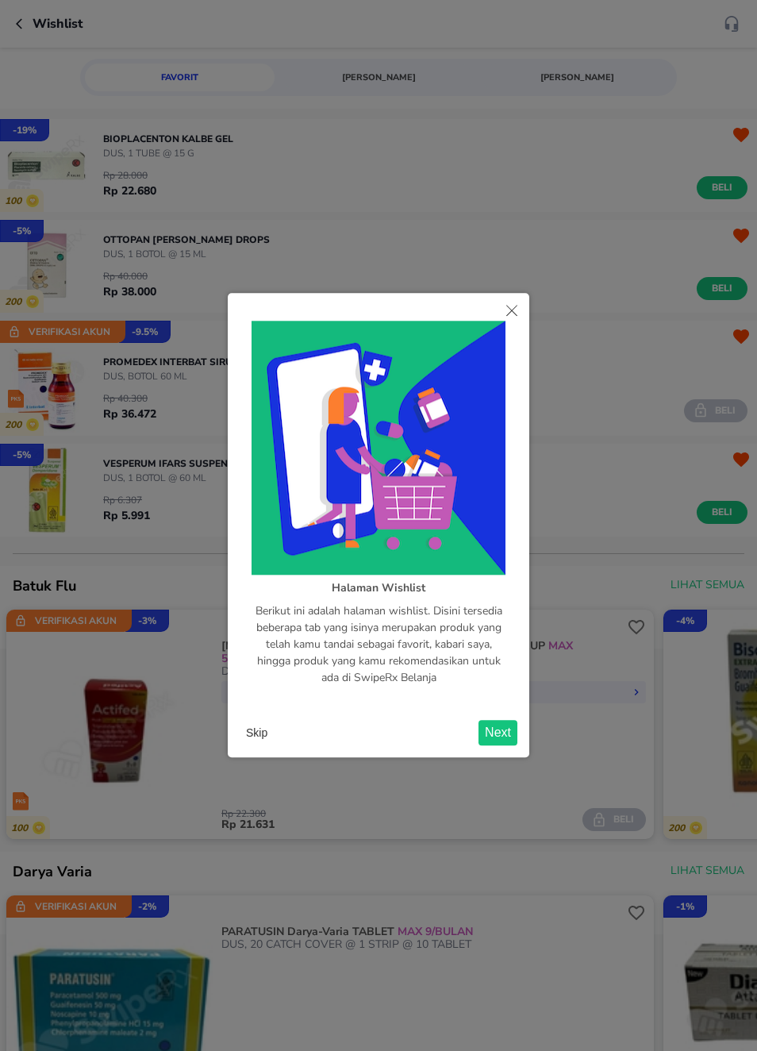
click at [520, 313] on button "Close" at bounding box center [512, 311] width 35 height 37
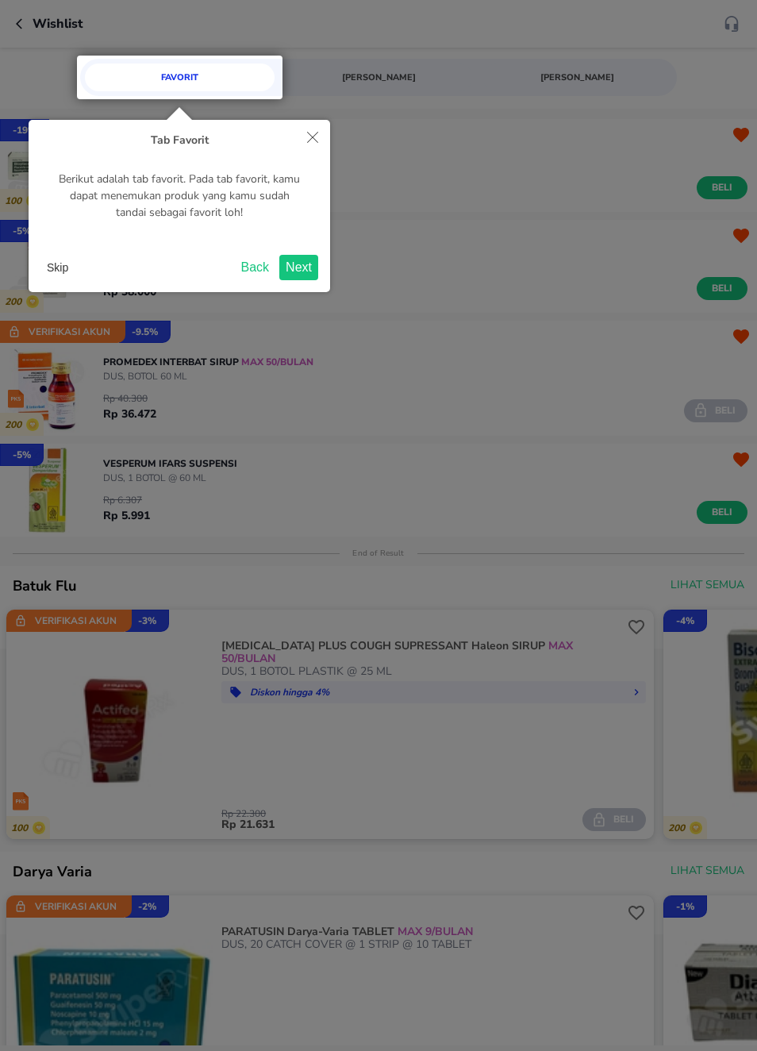
click at [317, 136] on icon "Close" at bounding box center [312, 137] width 11 height 11
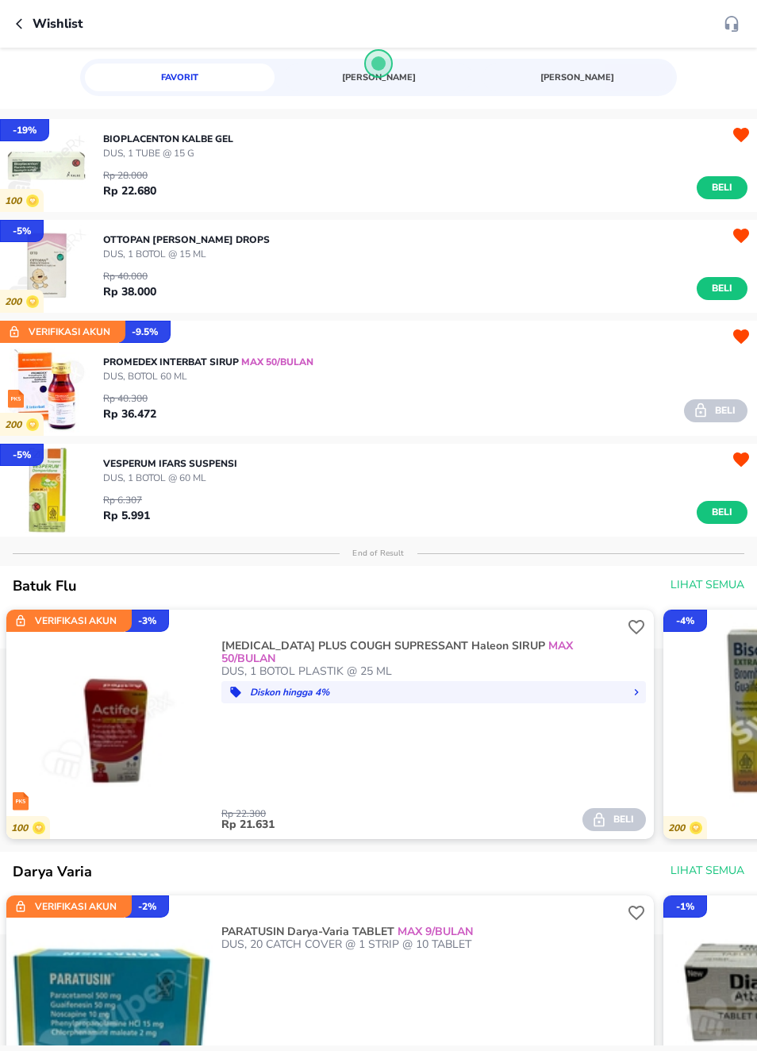
click at [737, 332] on icon "button" at bounding box center [742, 336] width 16 height 14
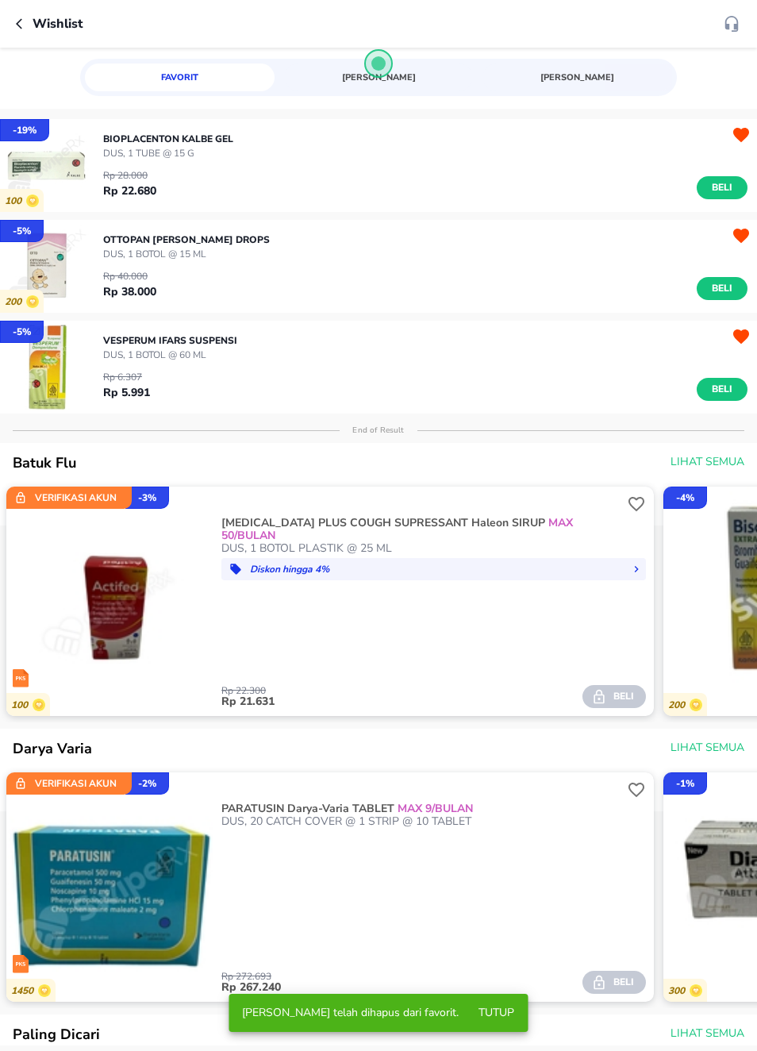
click at [739, 342] on icon "button" at bounding box center [741, 336] width 19 height 19
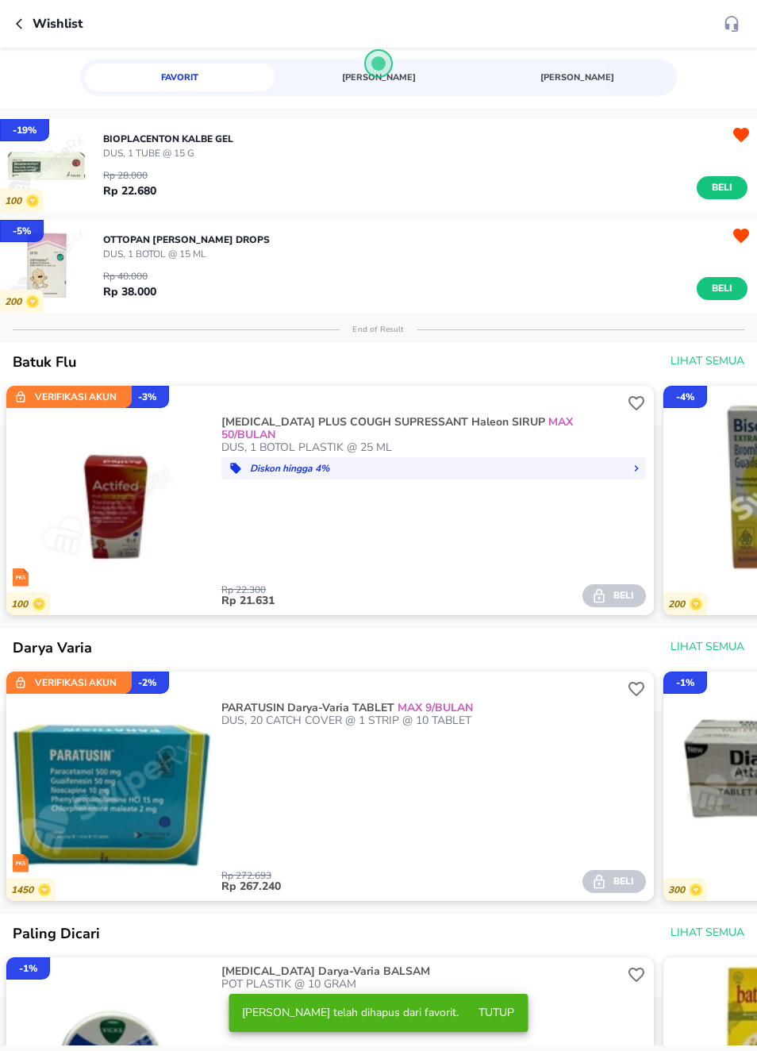
click at [739, 130] on icon "button" at bounding box center [742, 135] width 16 height 14
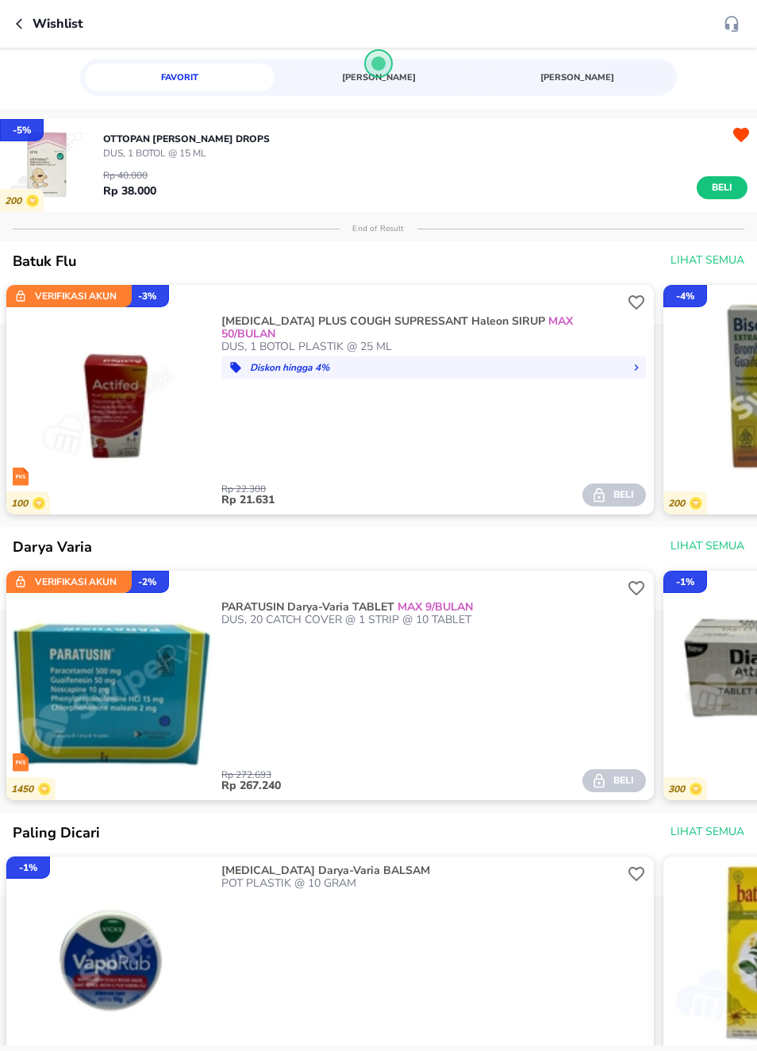
click at [53, 160] on img "button" at bounding box center [46, 165] width 93 height 93
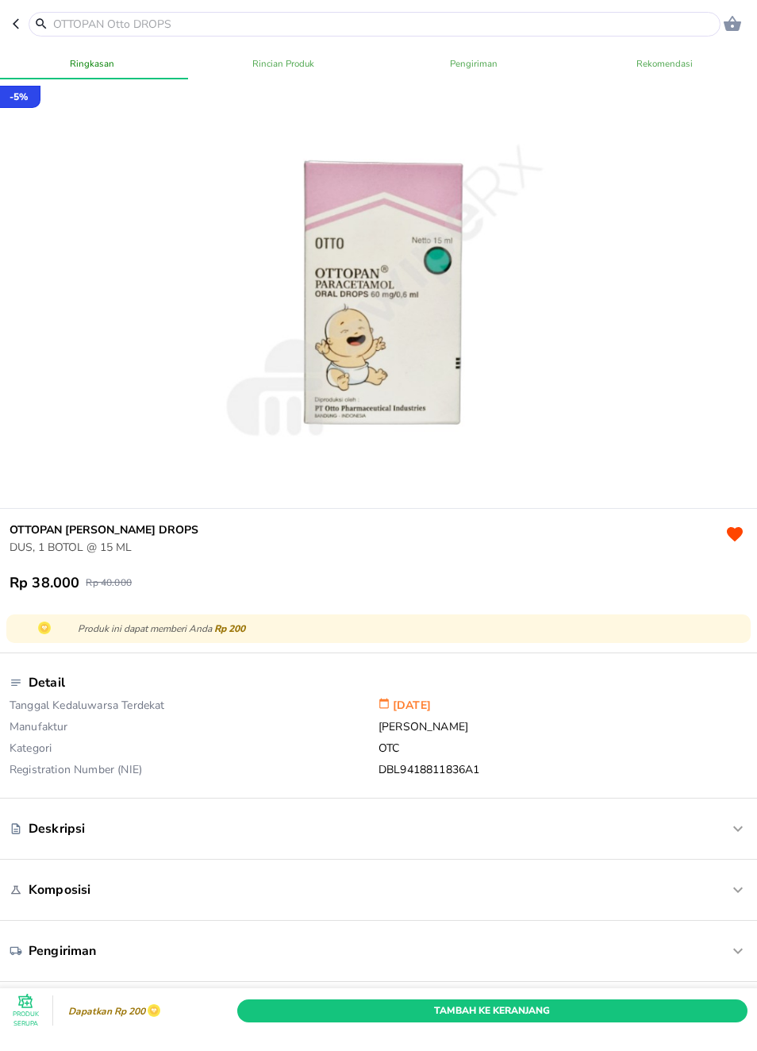
click at [13, 17] on button "button" at bounding box center [21, 24] width 16 height 25
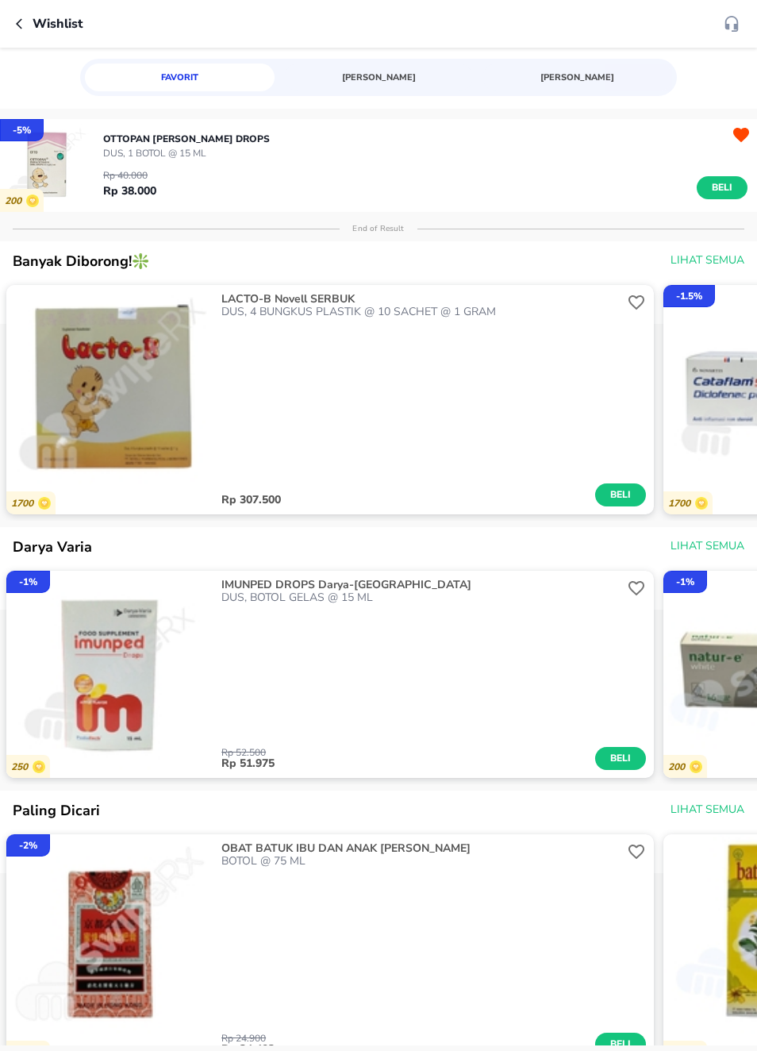
click at [21, 22] on icon "button" at bounding box center [22, 23] width 13 height 13
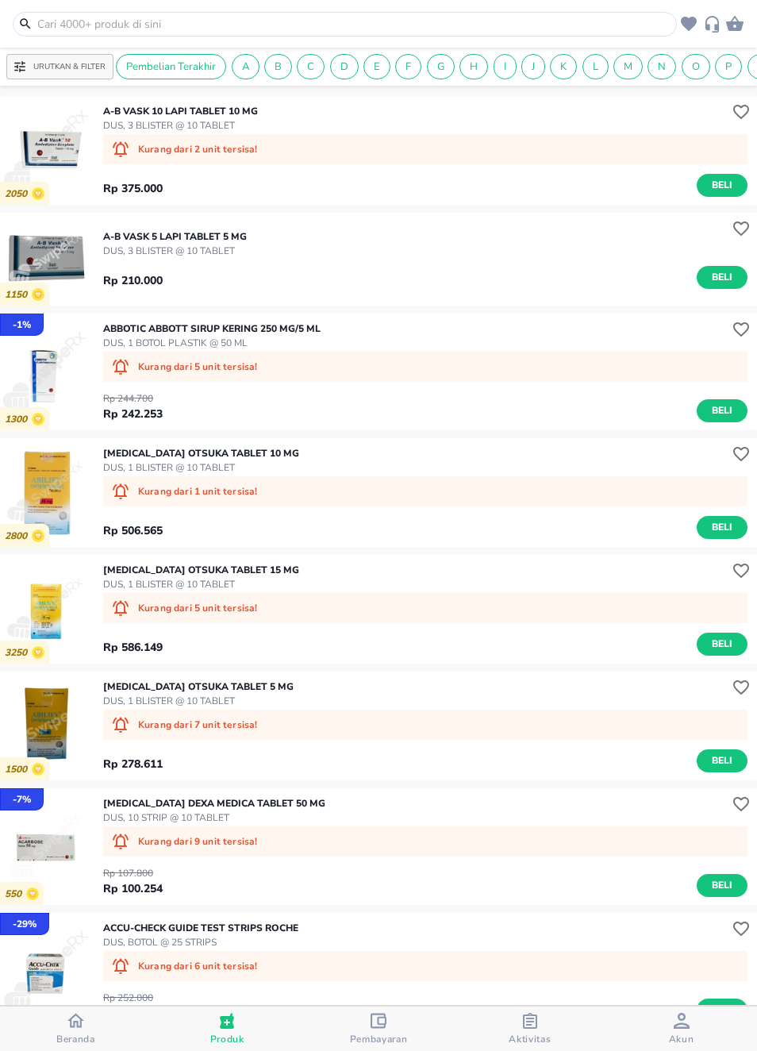
click at [71, 1037] on span "Beranda" at bounding box center [75, 1039] width 39 height 13
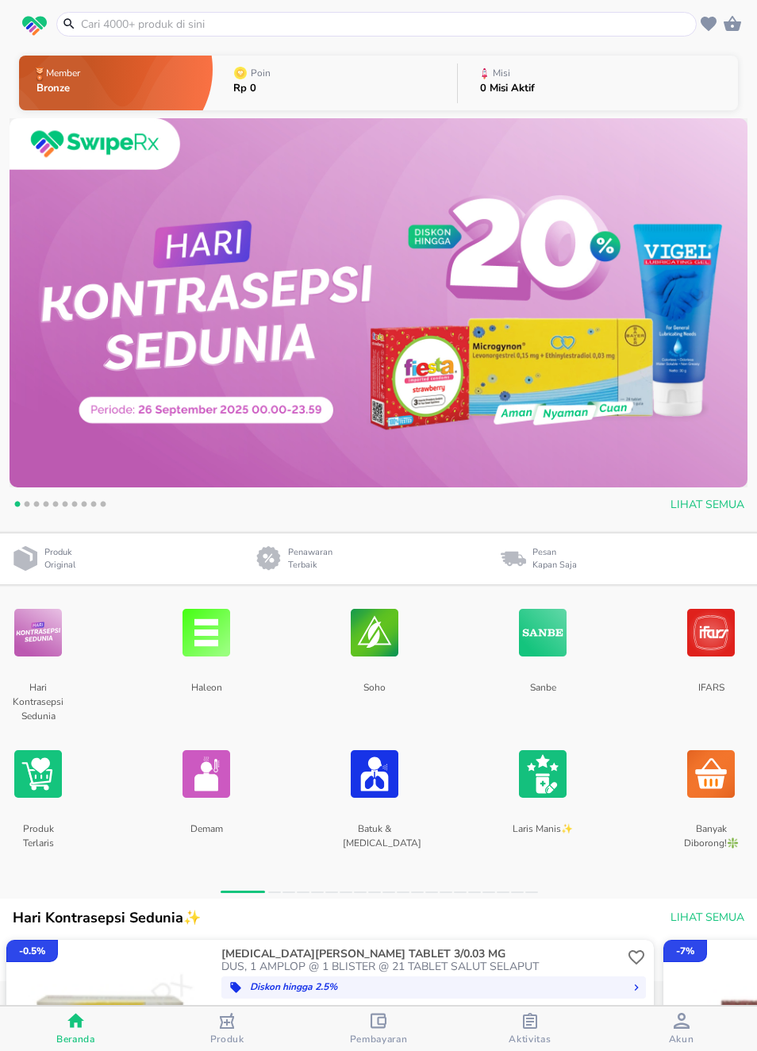
click at [228, 792] on img at bounding box center [207, 774] width 48 height 84
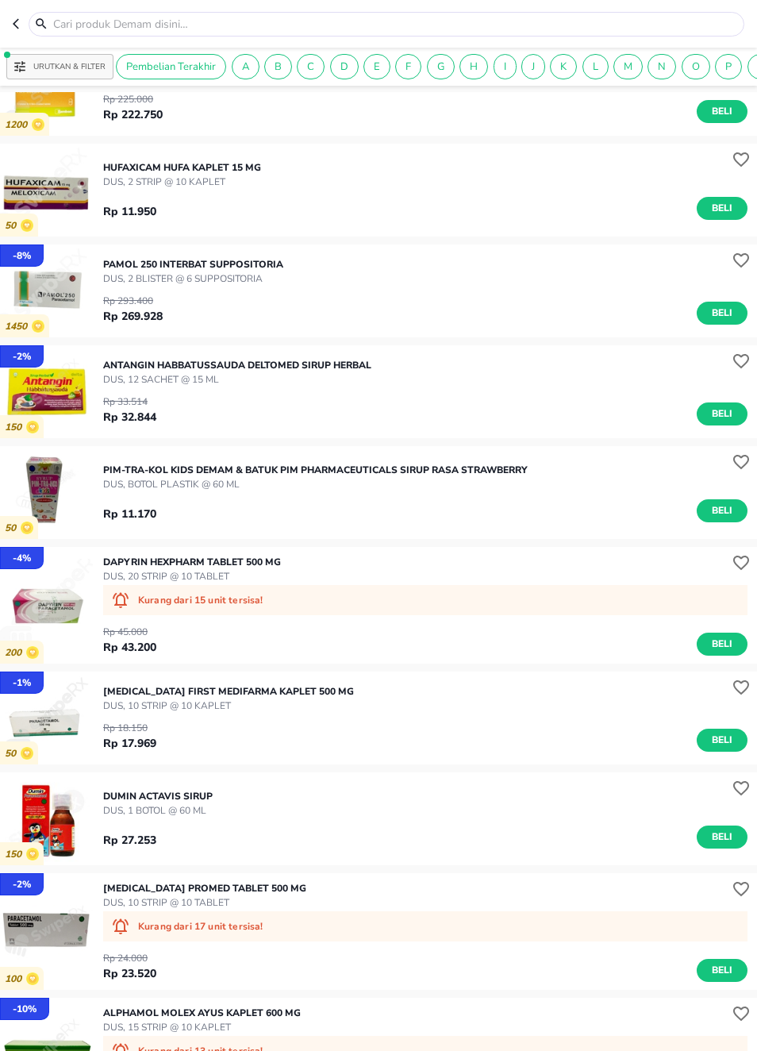
scroll to position [7082, 0]
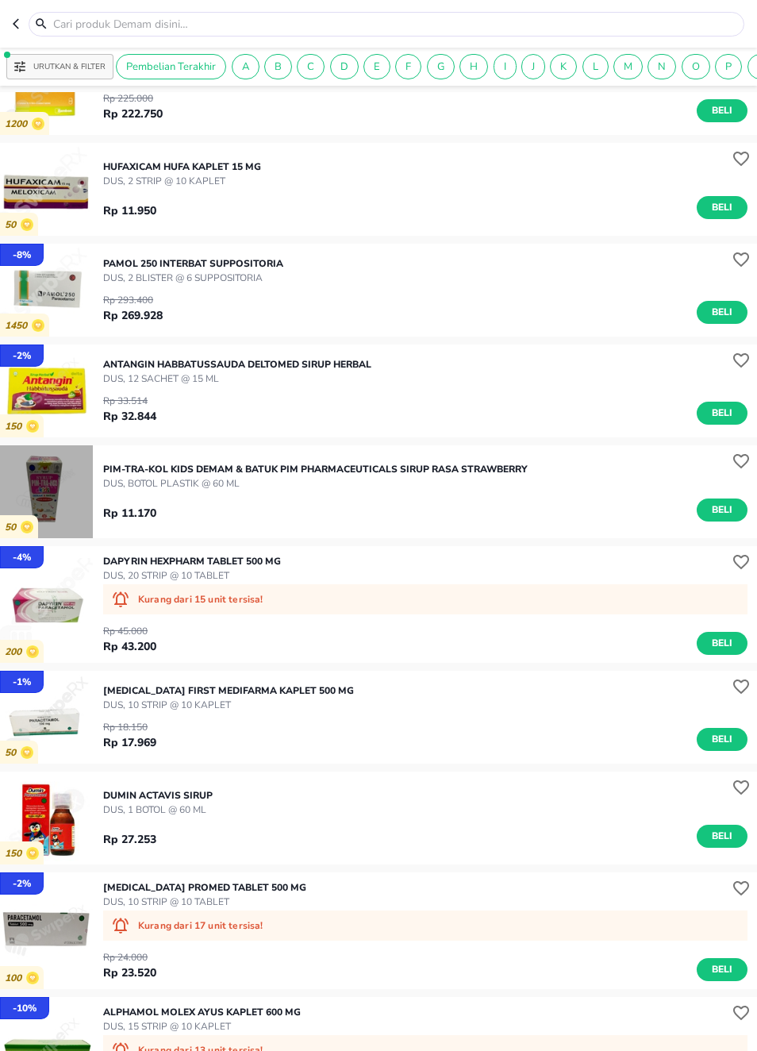
click at [39, 480] on img "button" at bounding box center [46, 491] width 93 height 93
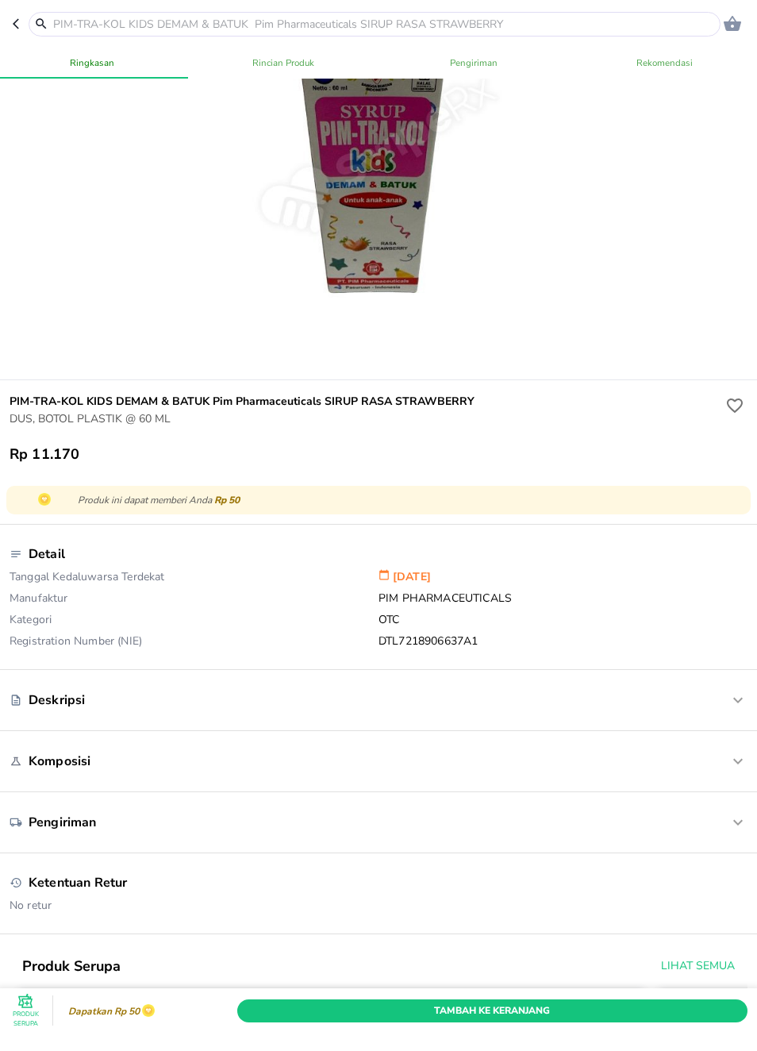
scroll to position [133, 0]
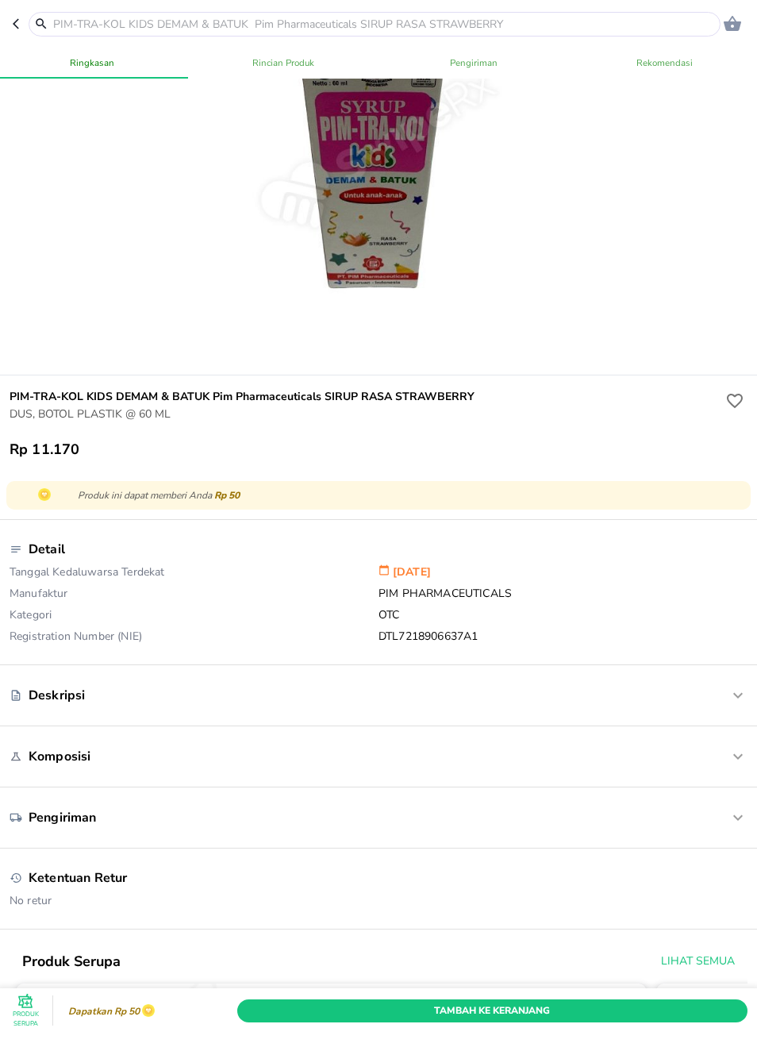
click at [737, 766] on icon "button" at bounding box center [738, 756] width 19 height 19
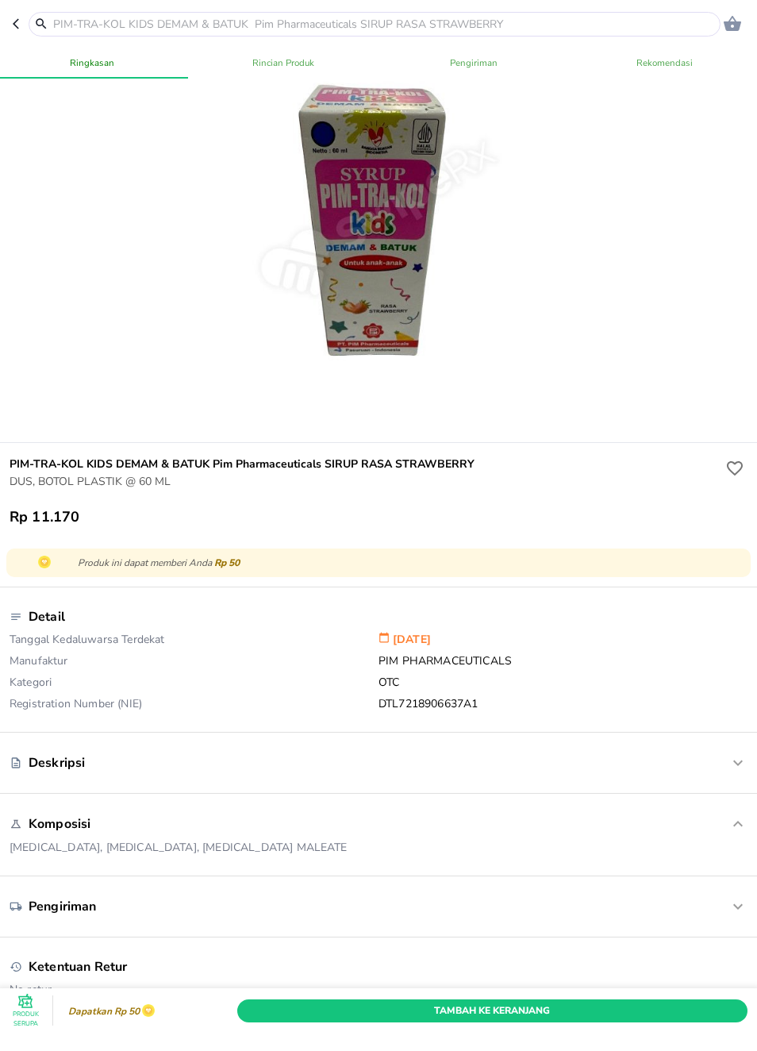
scroll to position [64, 0]
click at [734, 471] on icon "button" at bounding box center [735, 469] width 19 height 19
click at [21, 17] on button "button" at bounding box center [21, 24] width 16 height 25
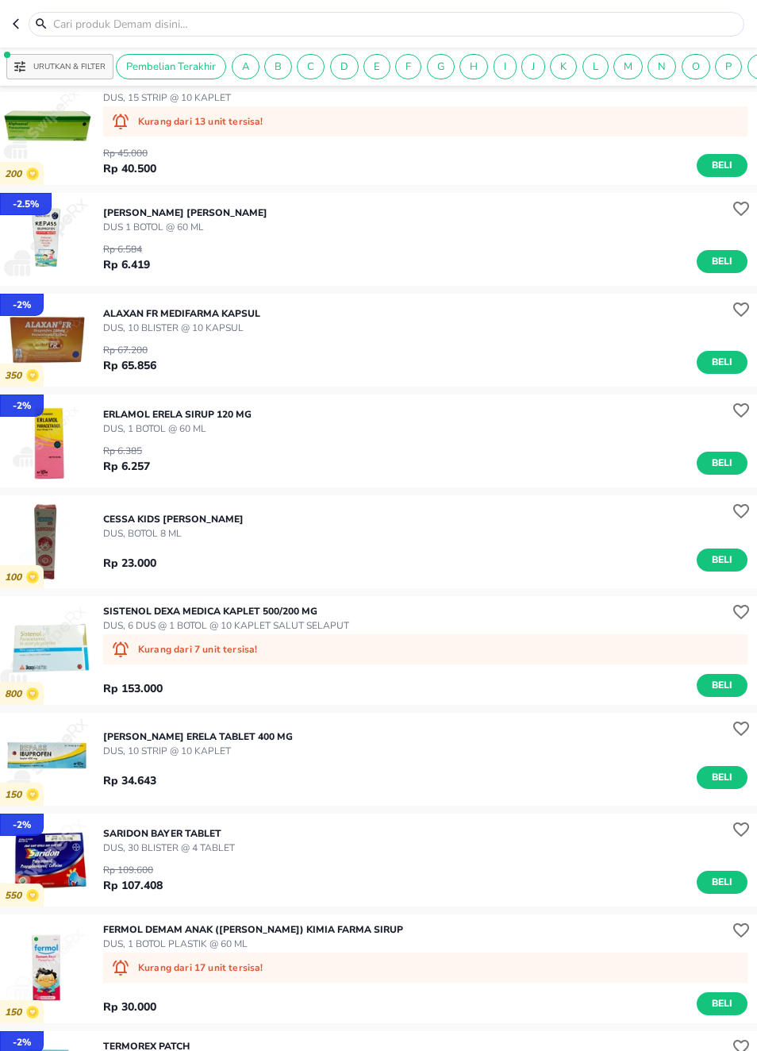
scroll to position [8012, 0]
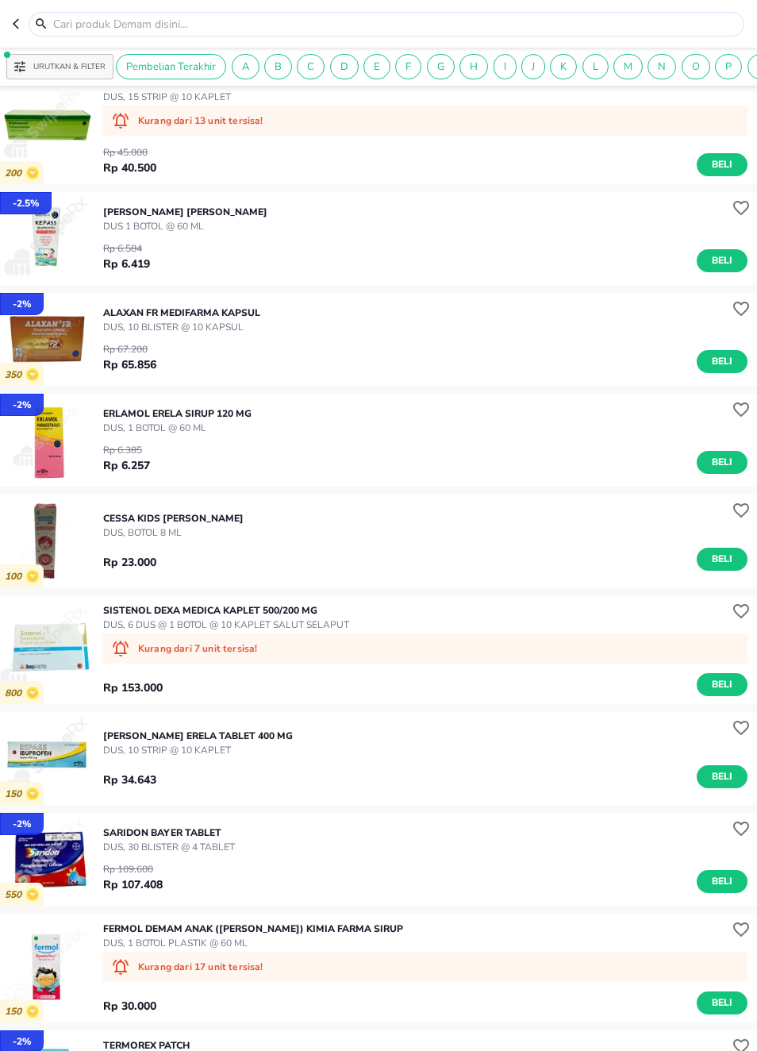
click at [56, 634] on img "button" at bounding box center [46, 649] width 93 height 93
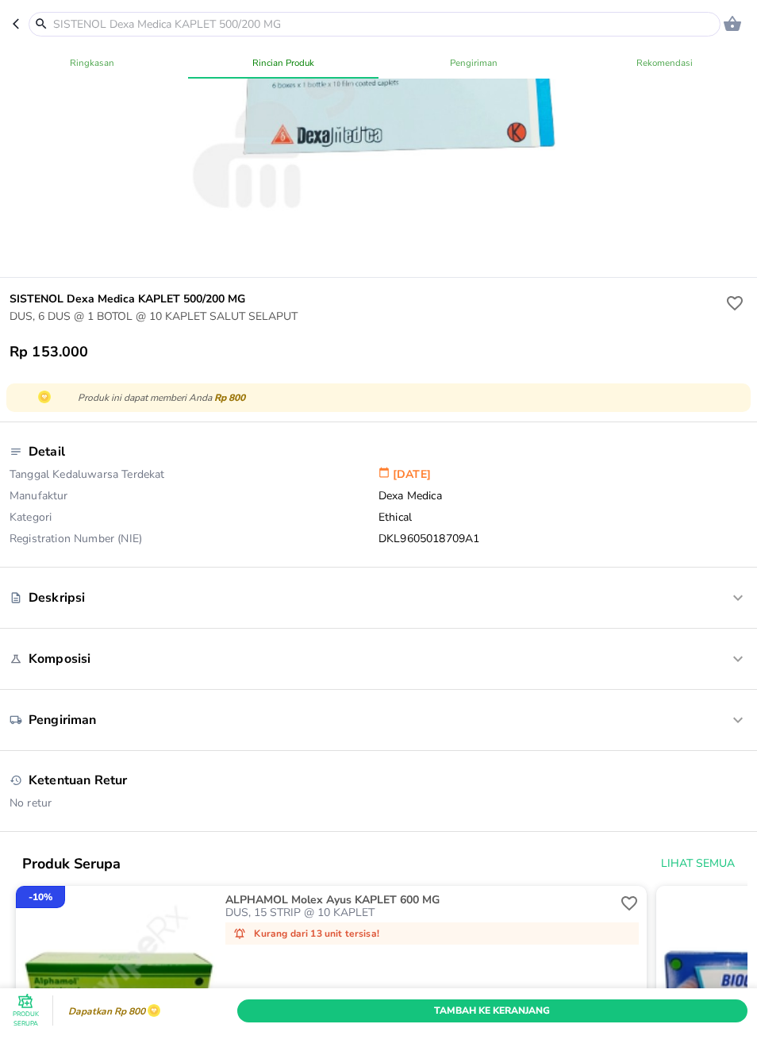
scroll to position [234, 0]
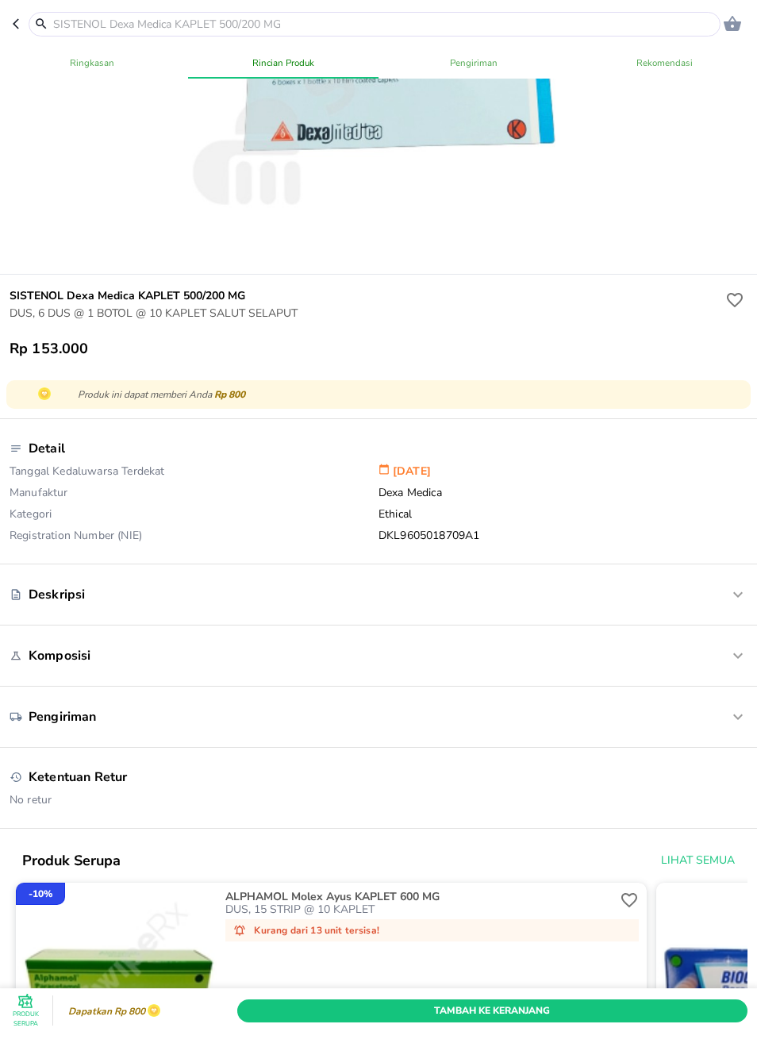
click at [743, 604] on icon "button" at bounding box center [738, 594] width 19 height 19
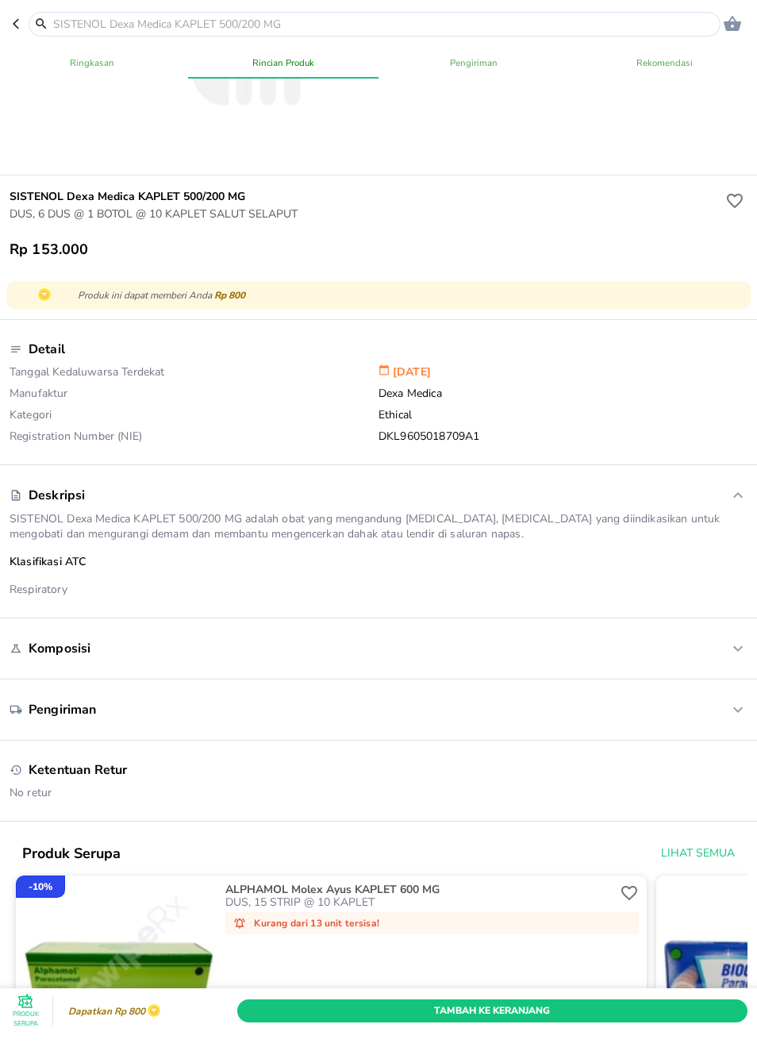
scroll to position [333, 0]
click at [731, 659] on icon "button" at bounding box center [738, 649] width 19 height 19
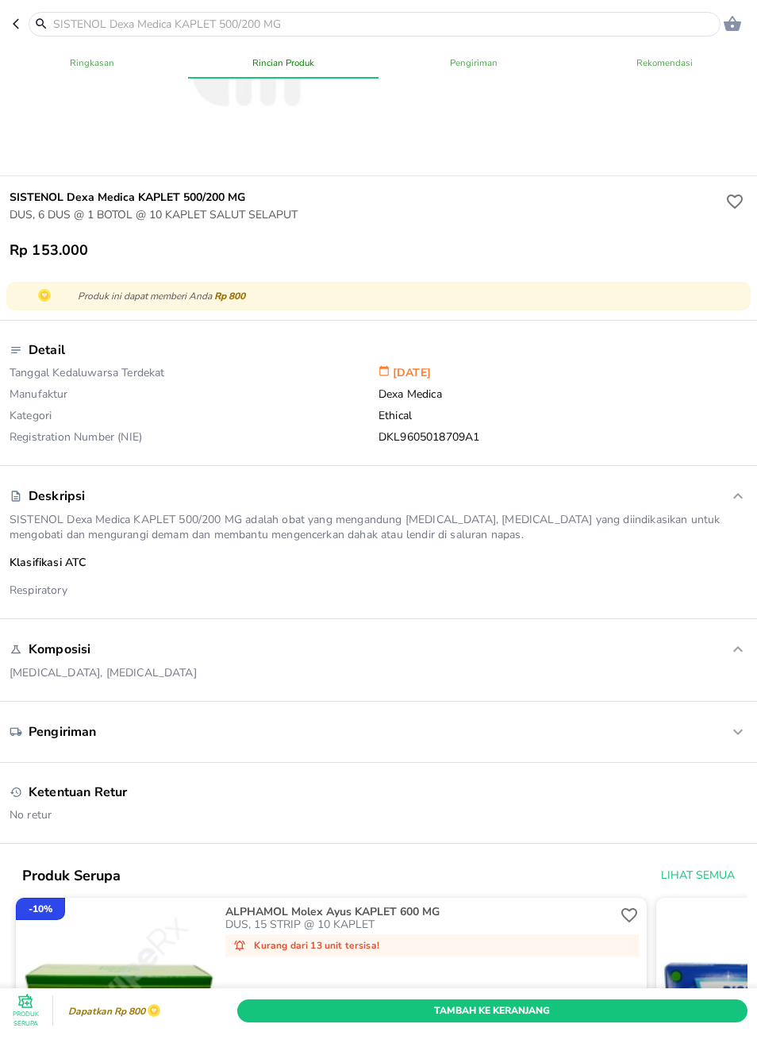
click at [733, 739] on icon "button" at bounding box center [738, 731] width 19 height 19
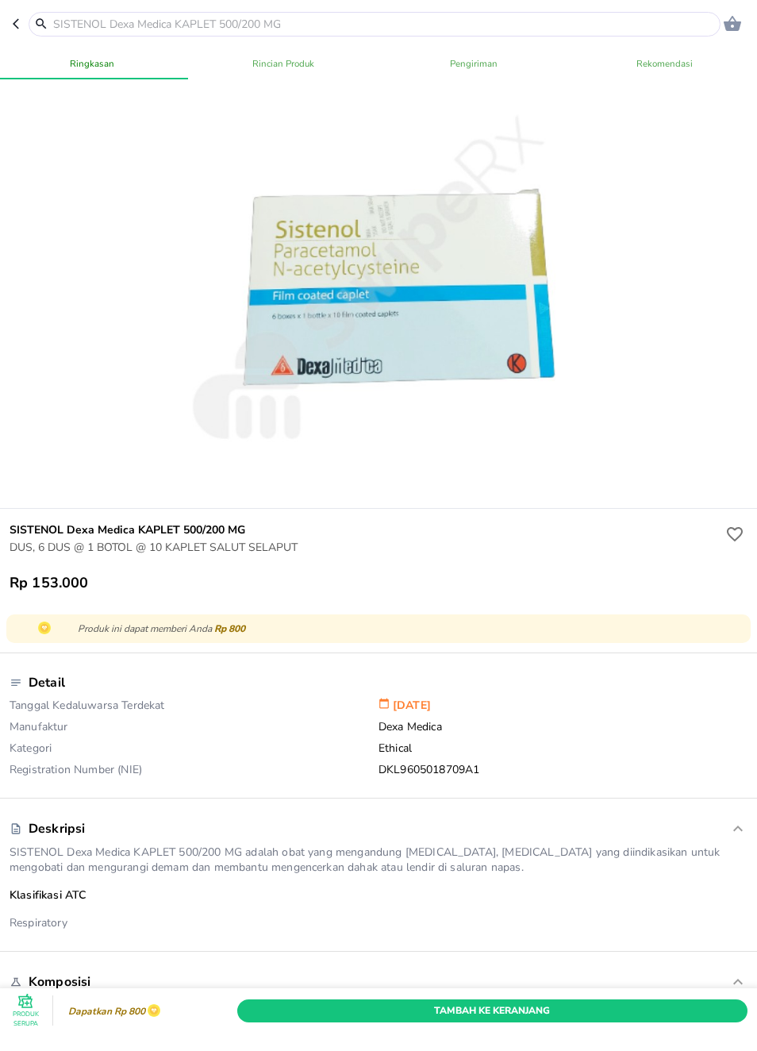
scroll to position [0, 0]
click at [21, 13] on button "button" at bounding box center [21, 24] width 16 height 25
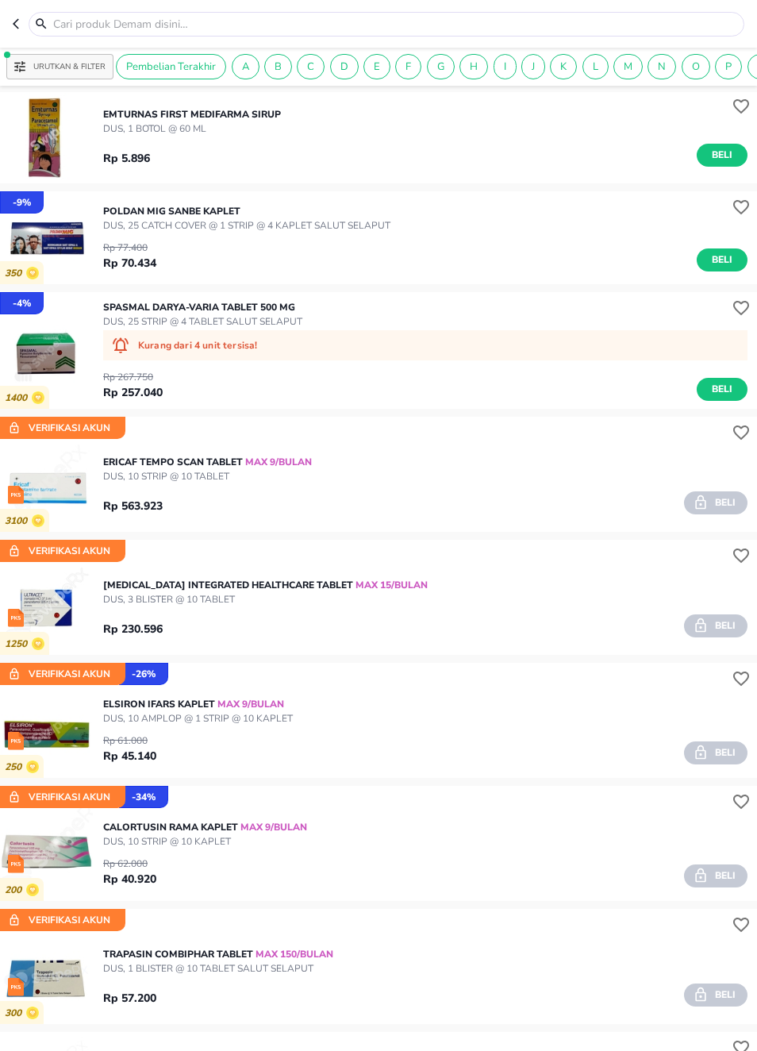
scroll to position [12725, 0]
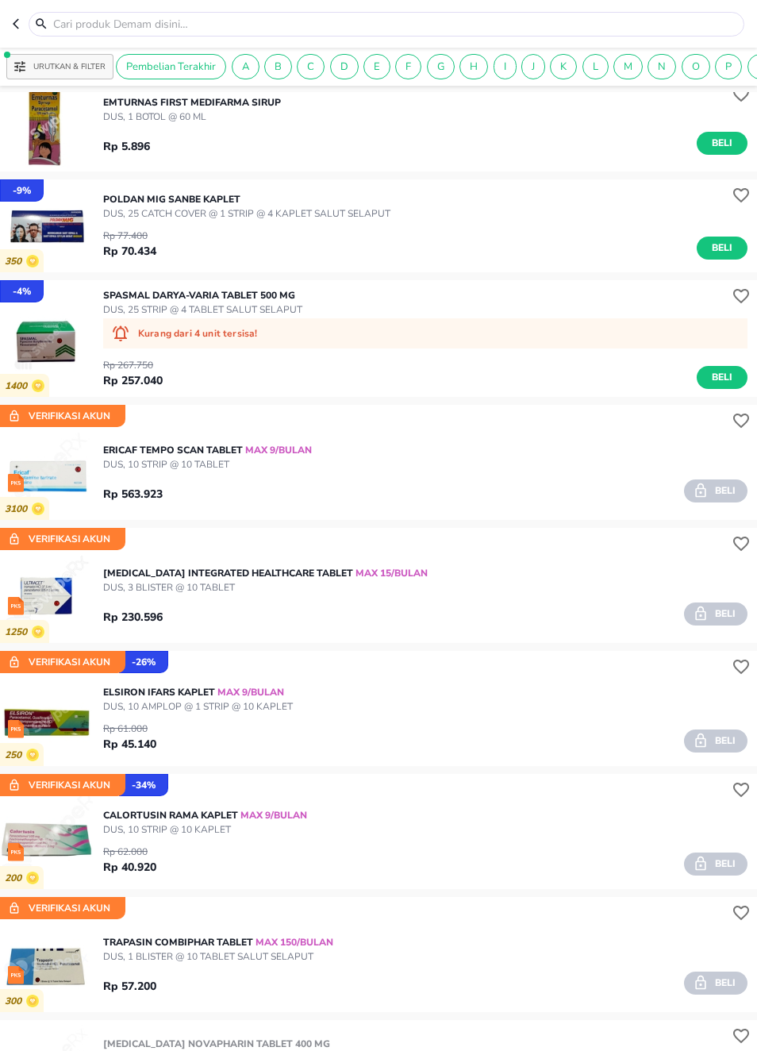
click at [44, 475] on img "button" at bounding box center [46, 473] width 93 height 93
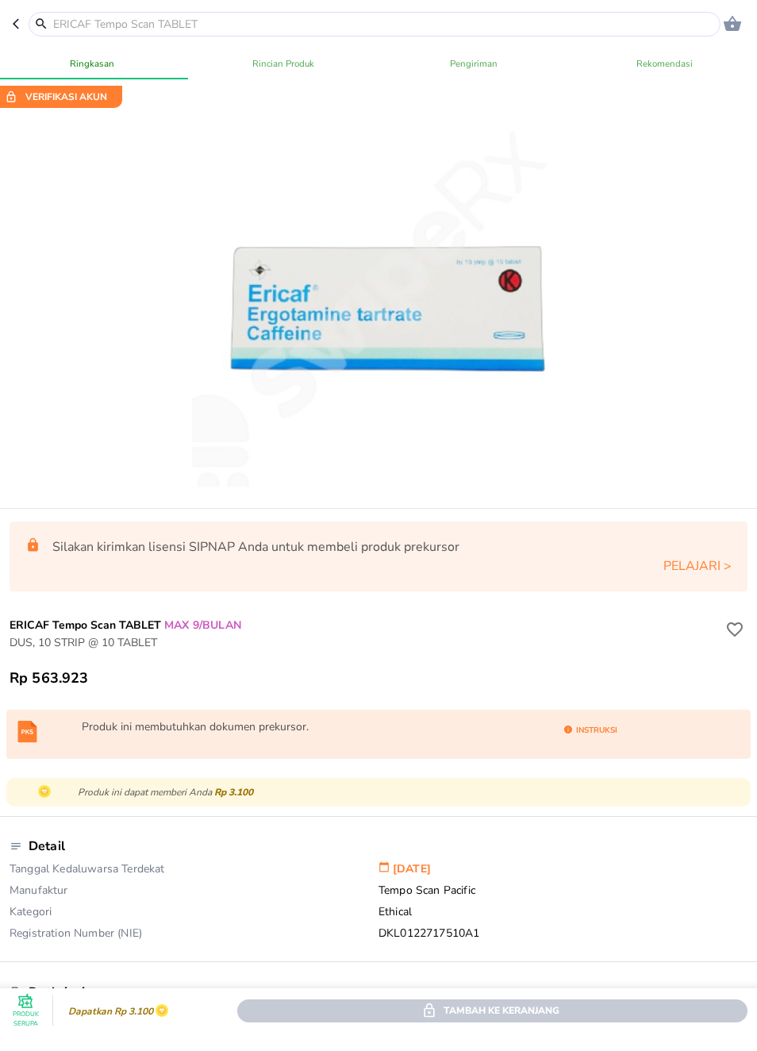
click at [9, 24] on header "0" at bounding box center [378, 24] width 757 height 48
click at [21, 21] on icon "button" at bounding box center [19, 23] width 13 height 13
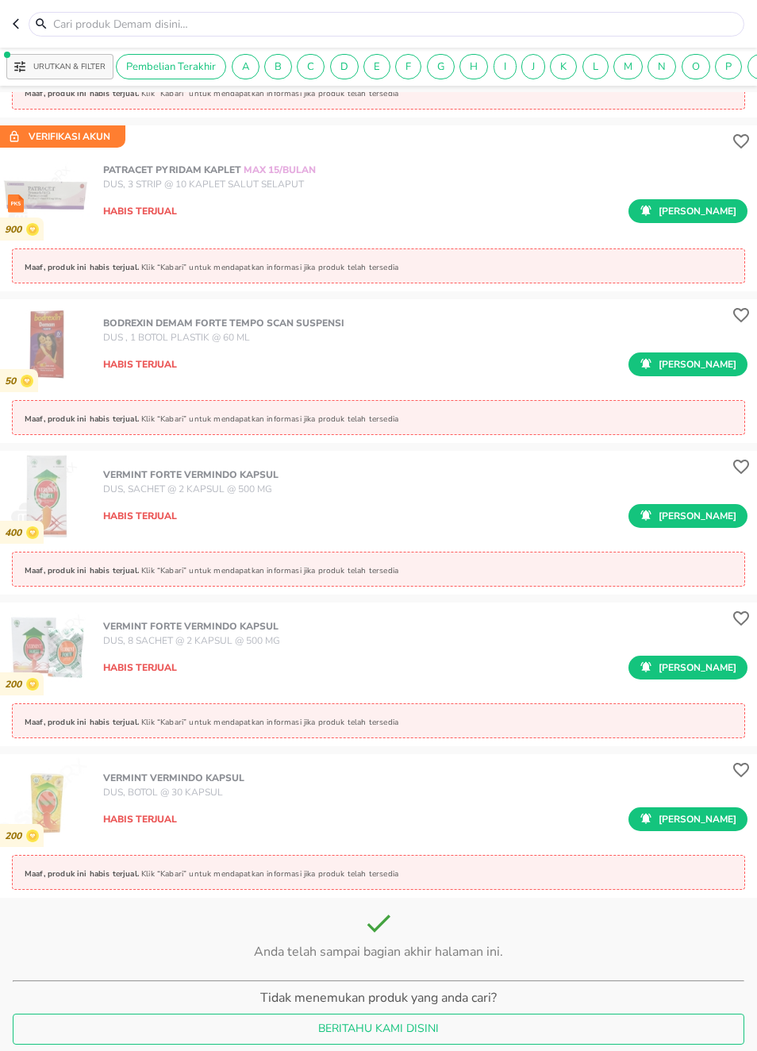
scroll to position [15294, 0]
click at [24, 17] on icon "button" at bounding box center [19, 23] width 13 height 13
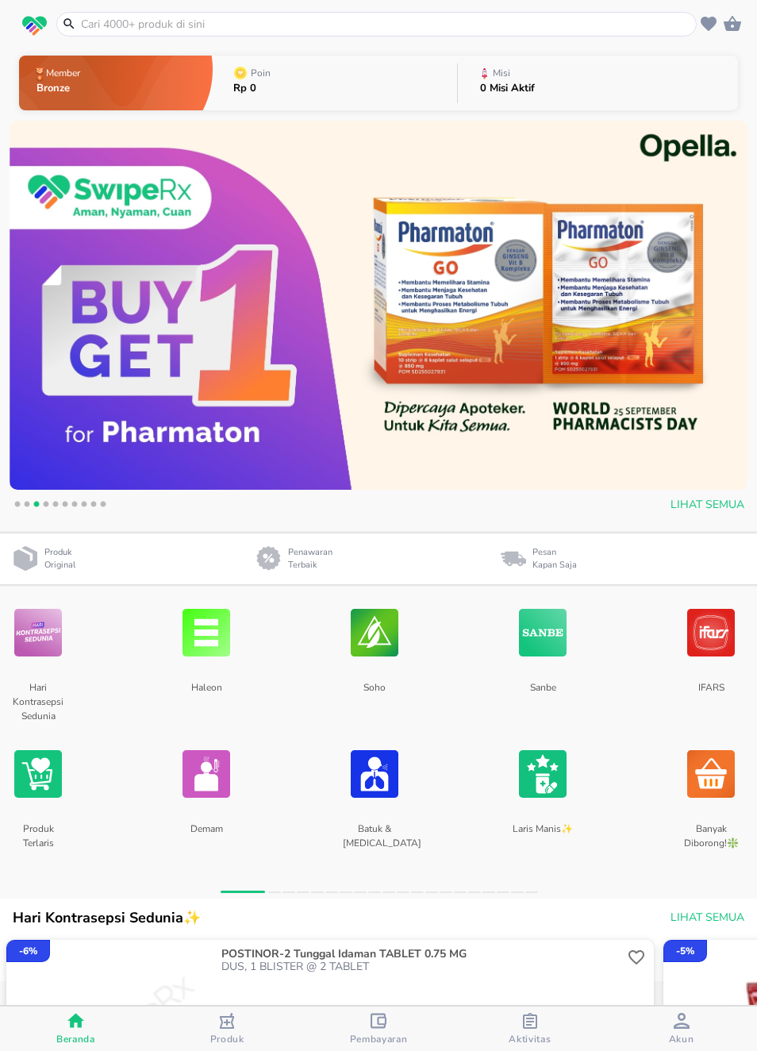
click at [711, 636] on img at bounding box center [711, 633] width 48 height 84
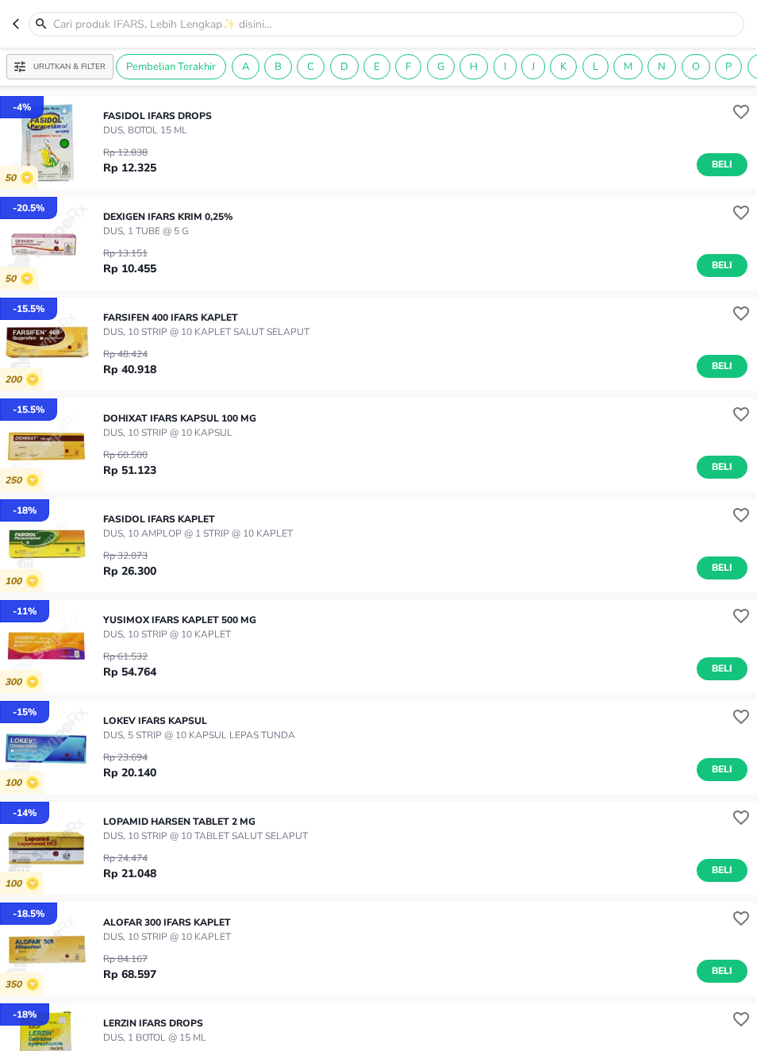
click at [13, 24] on icon "button" at bounding box center [19, 23] width 13 height 13
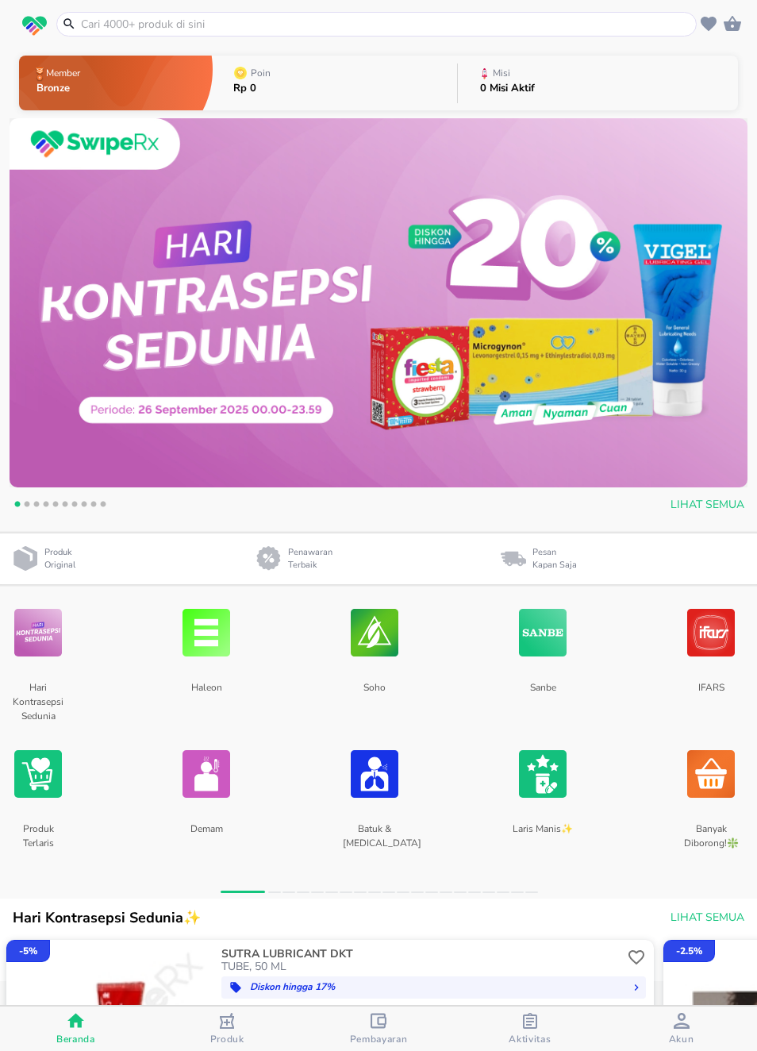
click at [44, 634] on img at bounding box center [38, 633] width 48 height 84
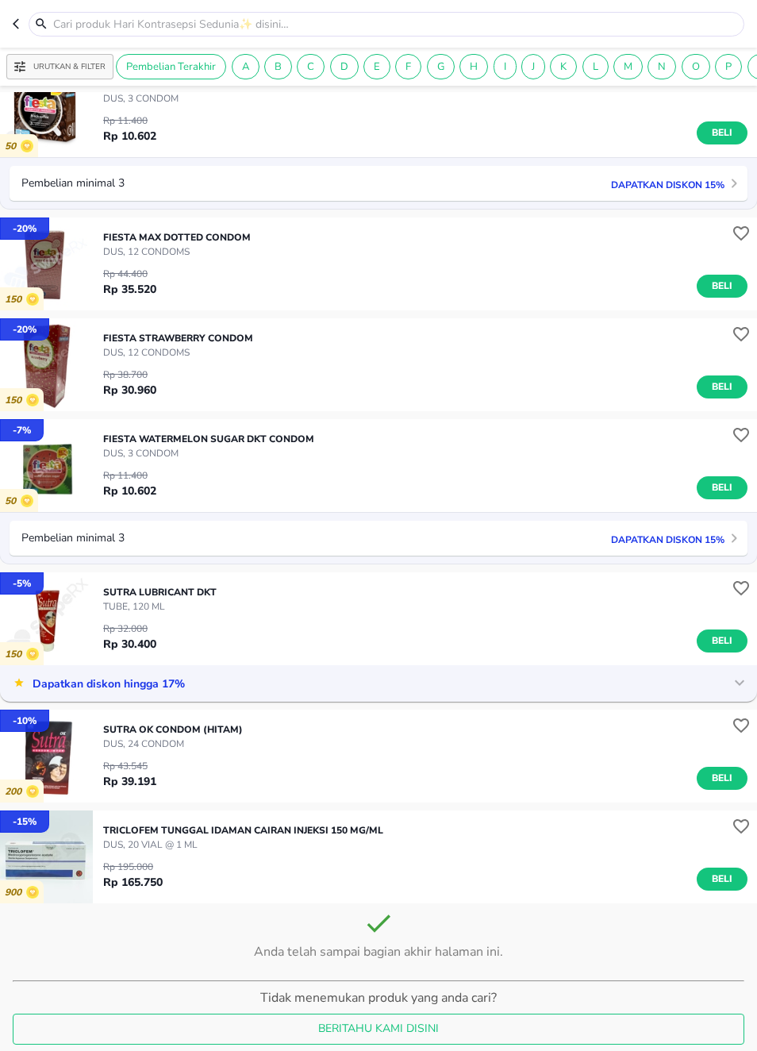
scroll to position [3483, 0]
click at [26, 26] on button "button" at bounding box center [21, 24] width 16 height 25
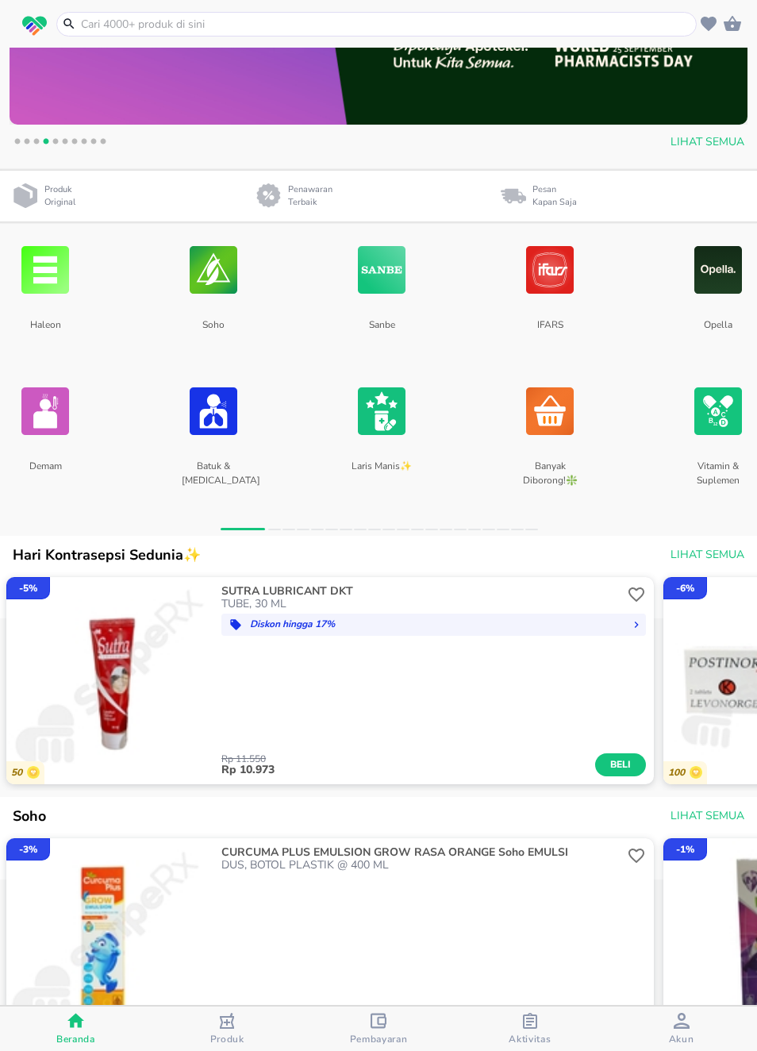
scroll to position [369, 0]
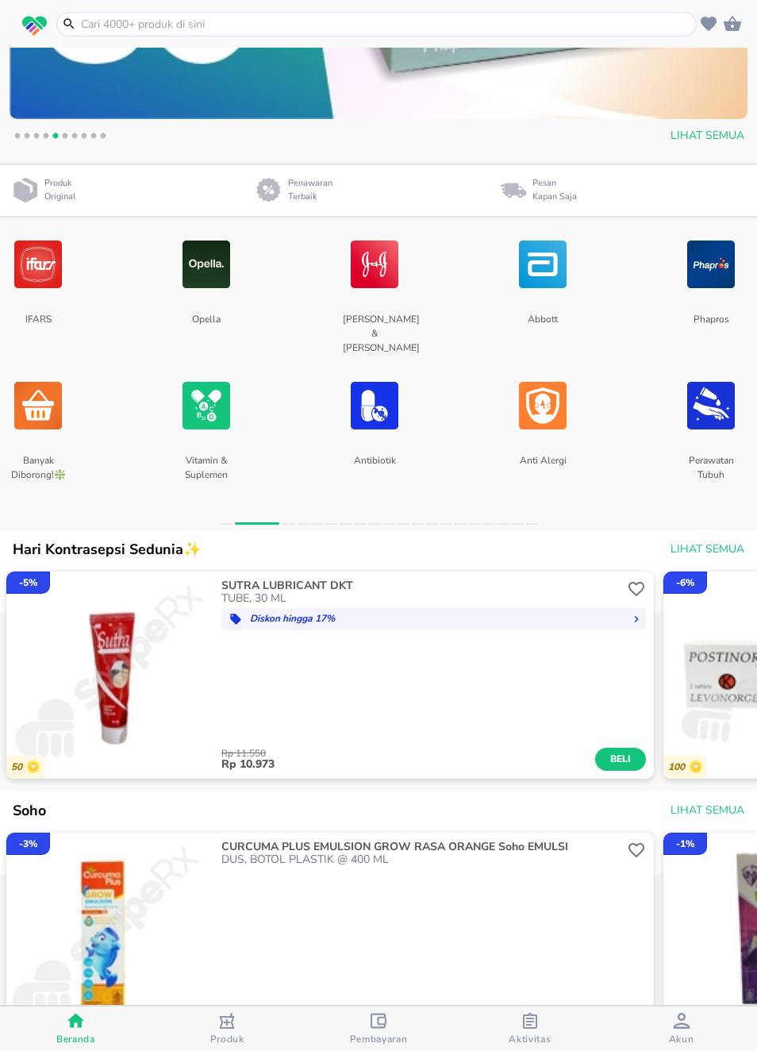
click at [195, 415] on img at bounding box center [207, 406] width 48 height 84
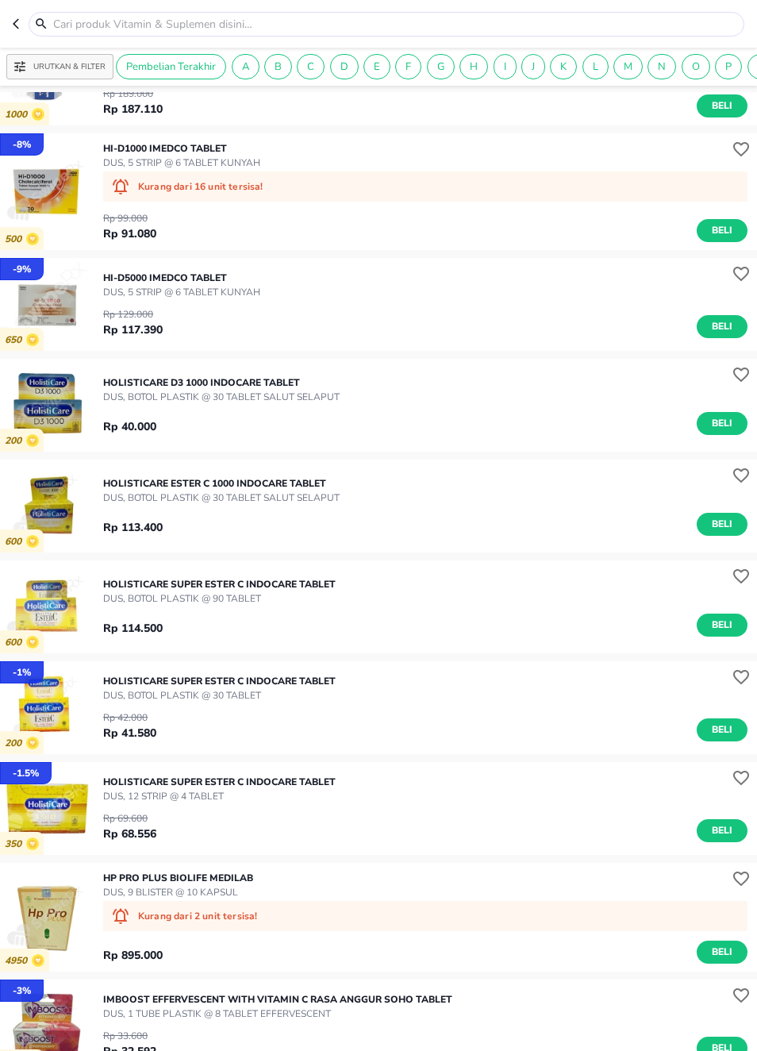
scroll to position [12538, 0]
